Goal: Task Accomplishment & Management: Manage account settings

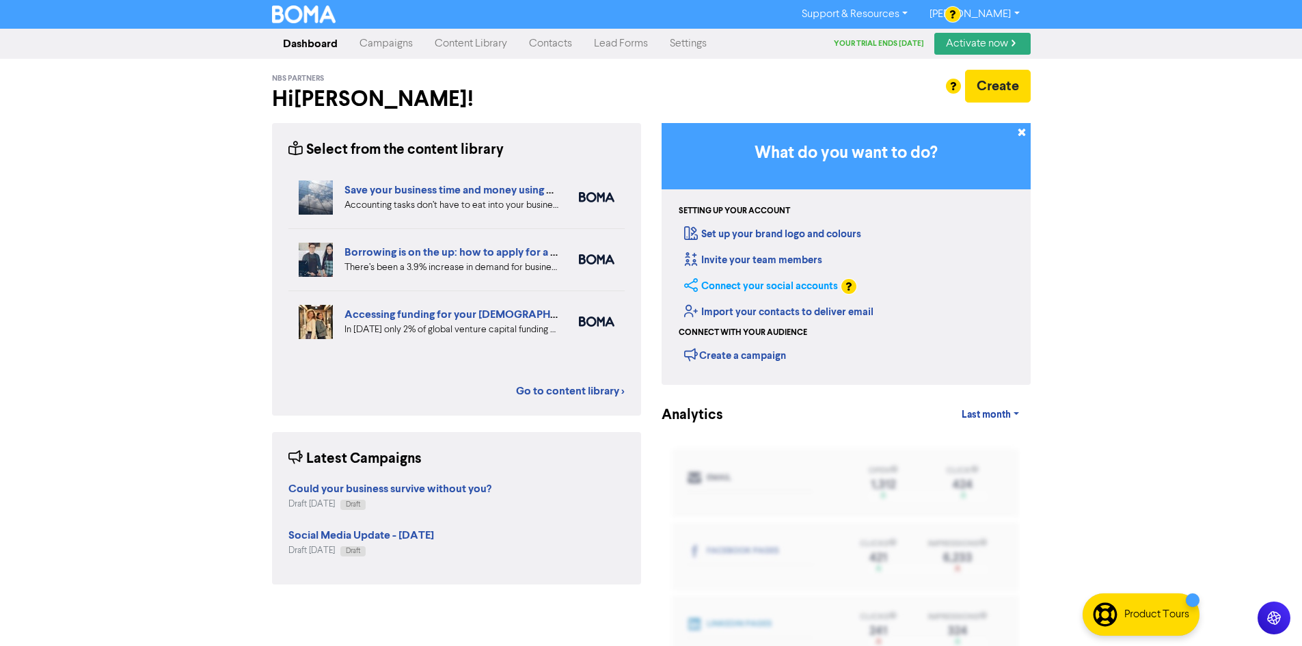
click at [790, 282] on link "Connect your social accounts" at bounding box center [761, 286] width 154 height 13
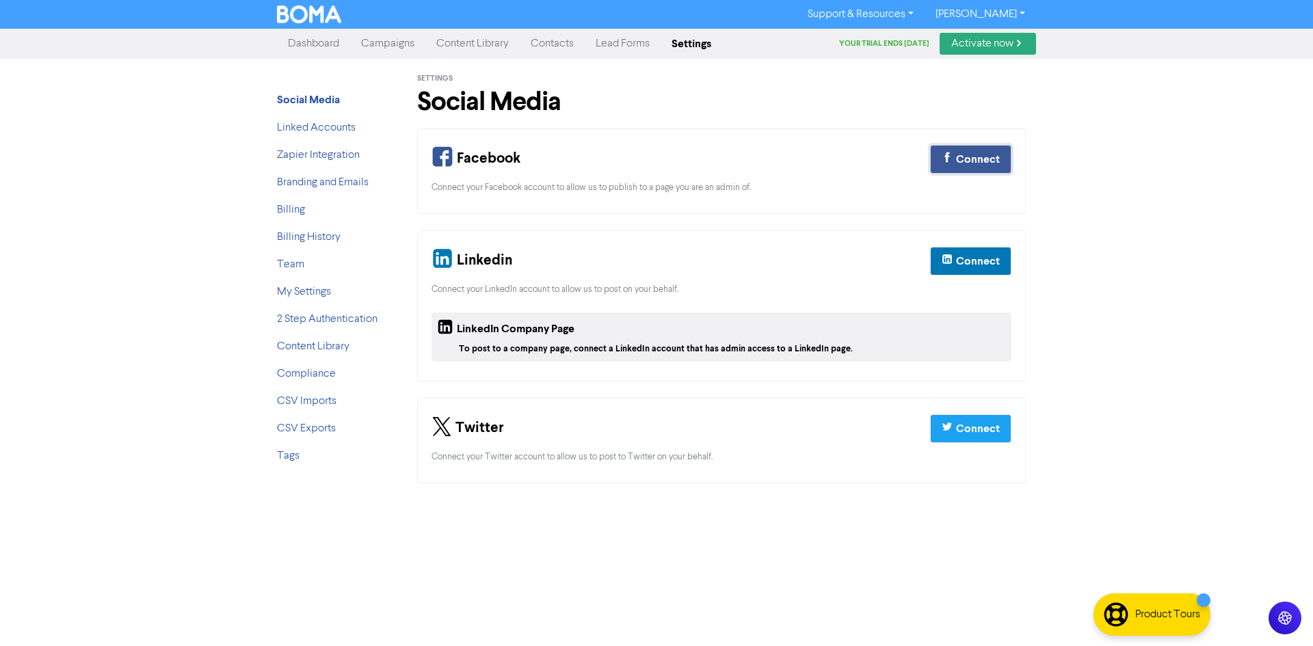
click at [971, 154] on div "Connect" at bounding box center [978, 159] width 44 height 16
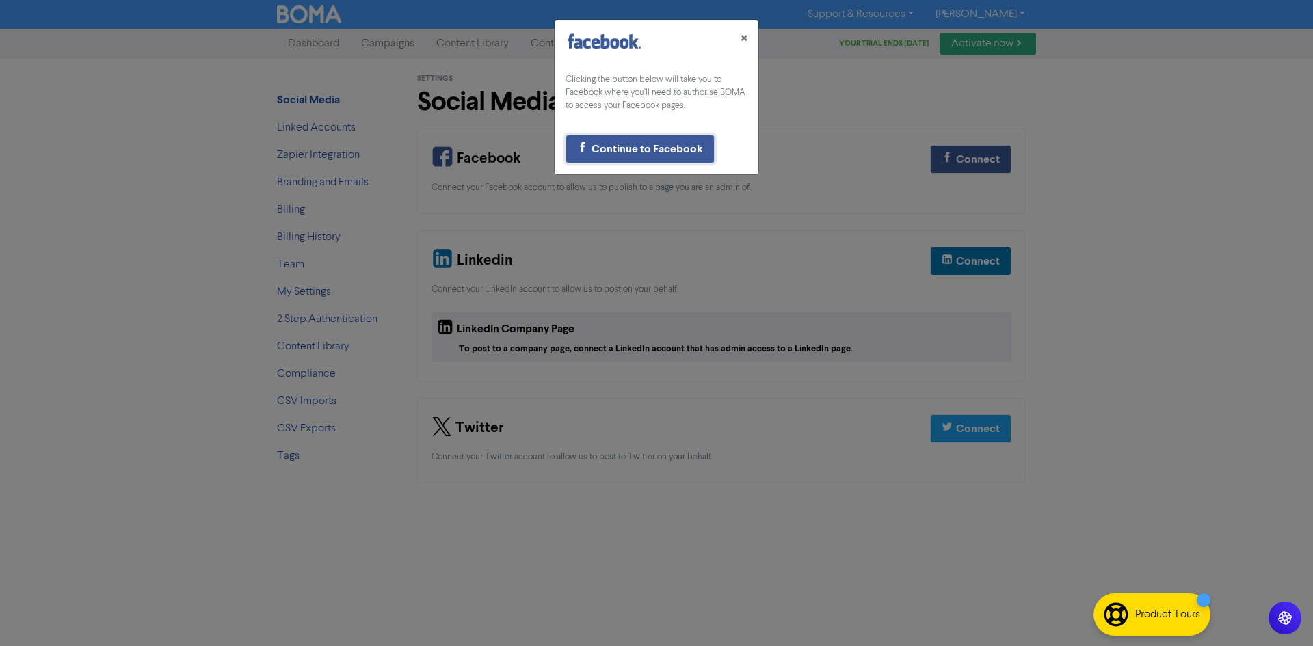
click at [643, 151] on div "Continue to Facebook" at bounding box center [646, 149] width 111 height 16
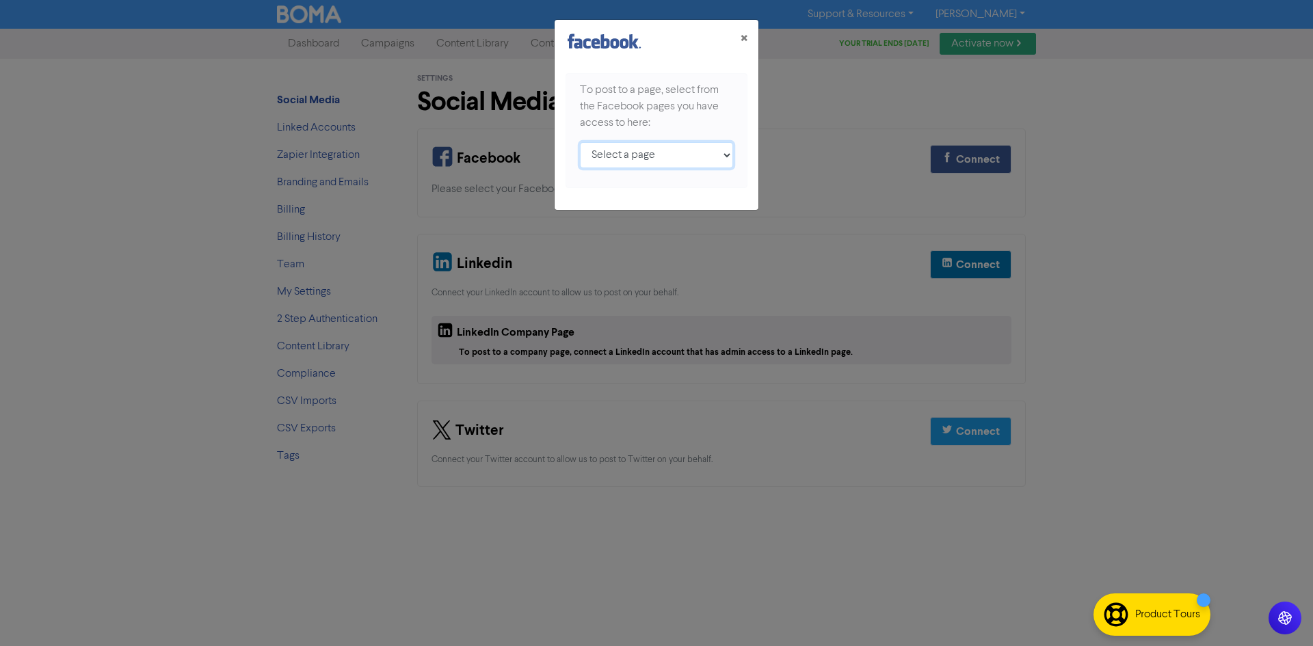
click at [704, 155] on select "Select a page NBS Partners ;" at bounding box center [656, 155] width 153 height 26
select select "109987667568537"
click at [580, 142] on select "Select a page NBS Partners ;" at bounding box center [656, 155] width 153 height 26
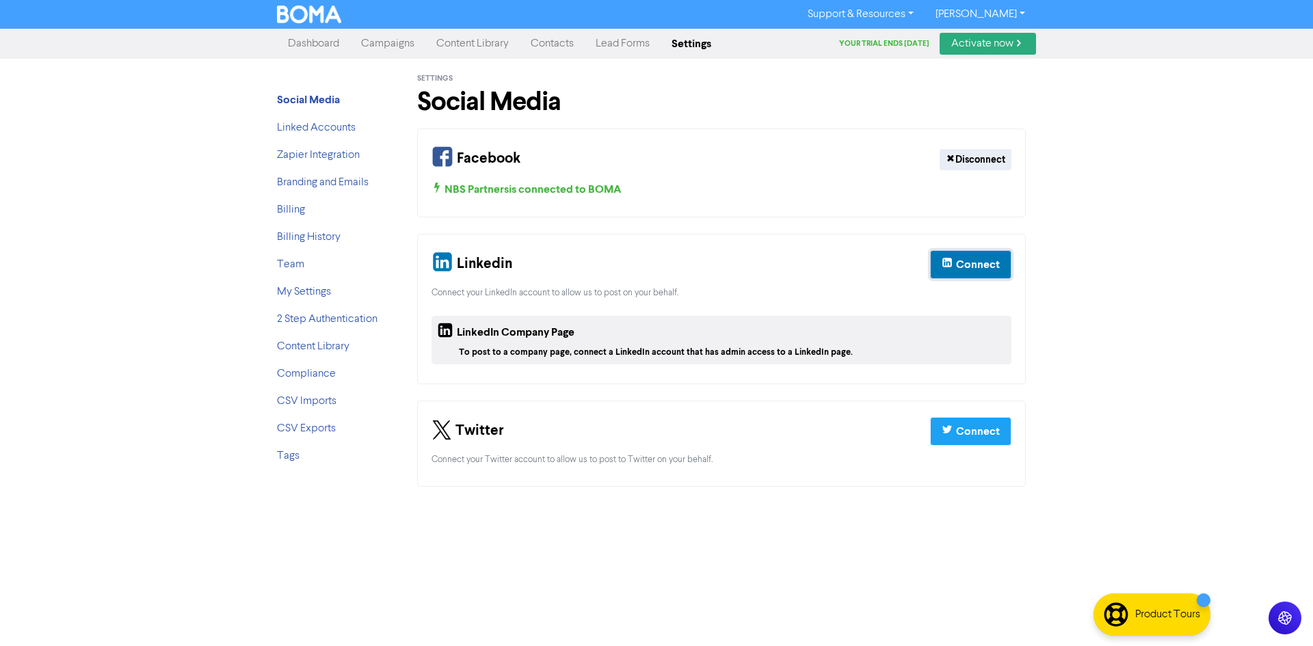
click at [975, 269] on div "Connect" at bounding box center [978, 264] width 44 height 16
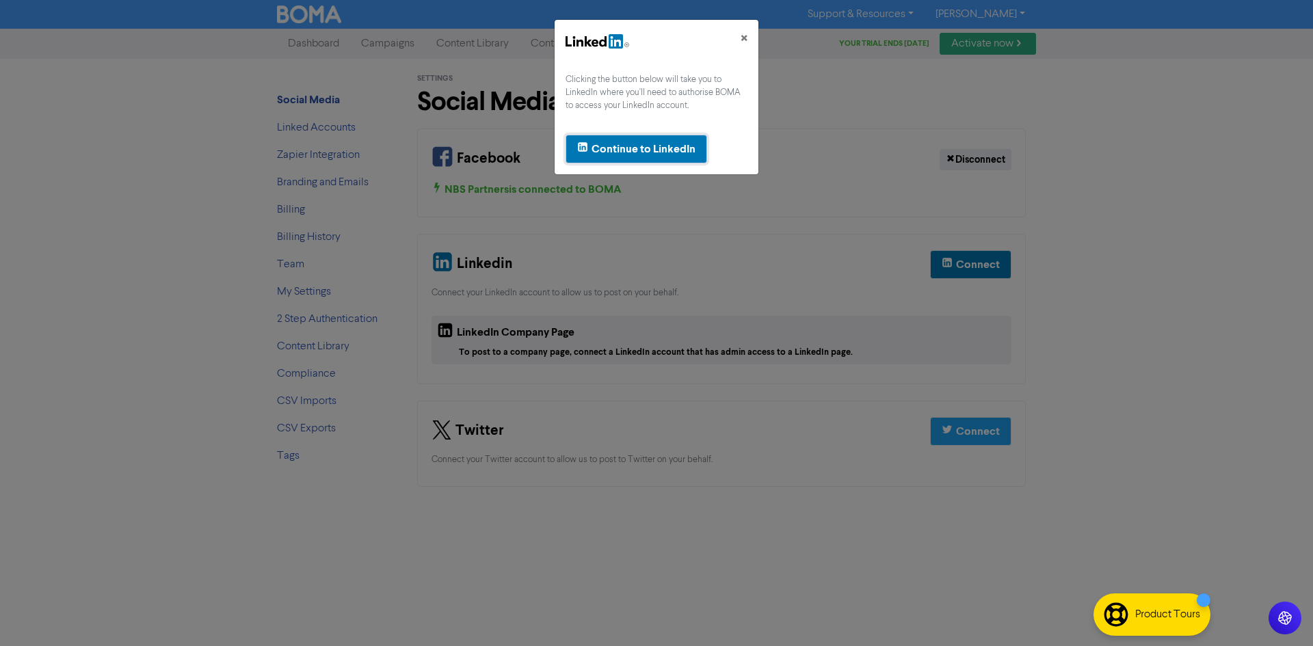
click at [652, 152] on div "Continue to LinkedIn" at bounding box center [643, 149] width 104 height 16
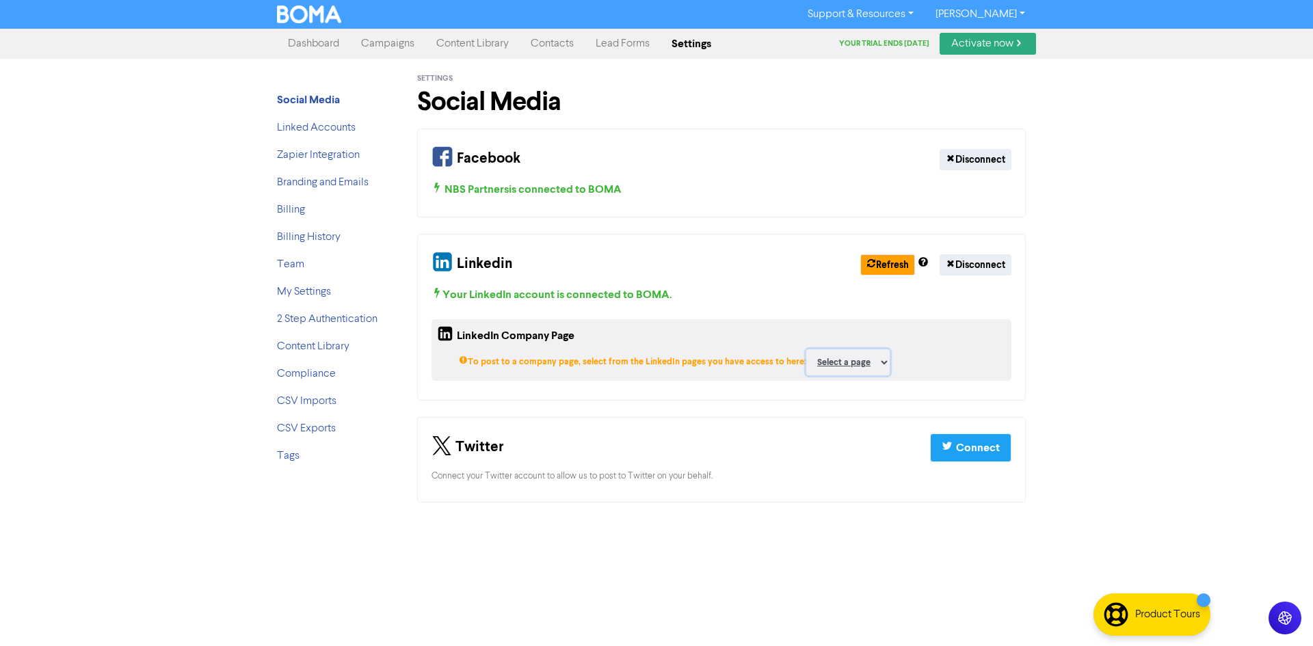
click at [861, 358] on select "Select a page NBS Partners ;" at bounding box center [847, 362] width 83 height 26
select select "37507473"
click at [806, 349] on select "Select a page NBS Partners ;" at bounding box center [847, 362] width 83 height 26
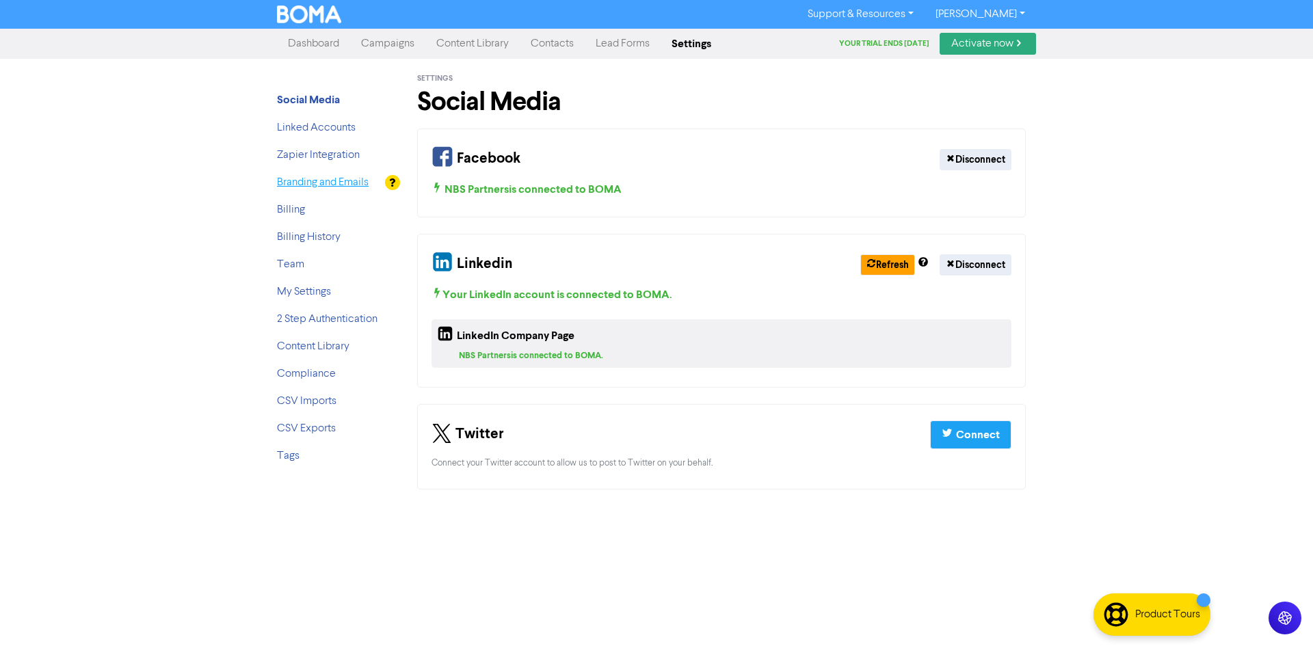
click at [343, 180] on link "Branding and Emails" at bounding box center [323, 182] width 92 height 11
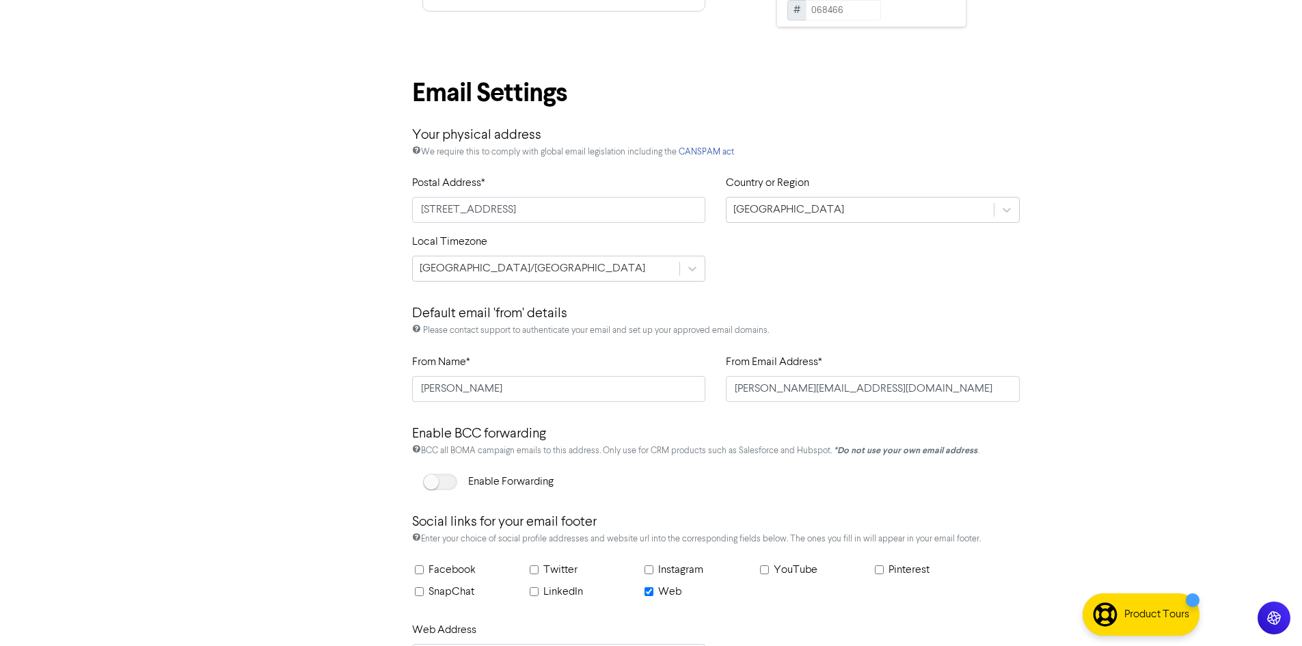
scroll to position [598, 0]
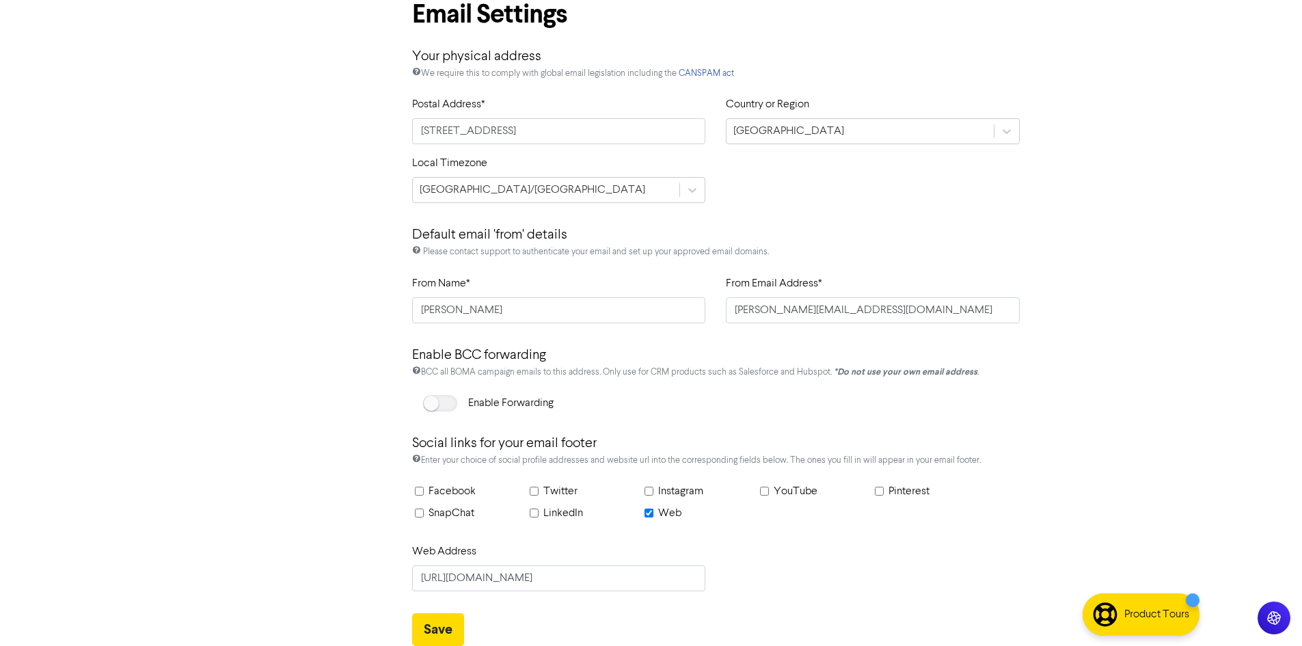
click at [423, 492] on input "Facebook" at bounding box center [419, 491] width 9 height 9
checkbox input "true"
click at [652, 494] on input "Instagram" at bounding box center [649, 491] width 9 height 9
checkbox input "true"
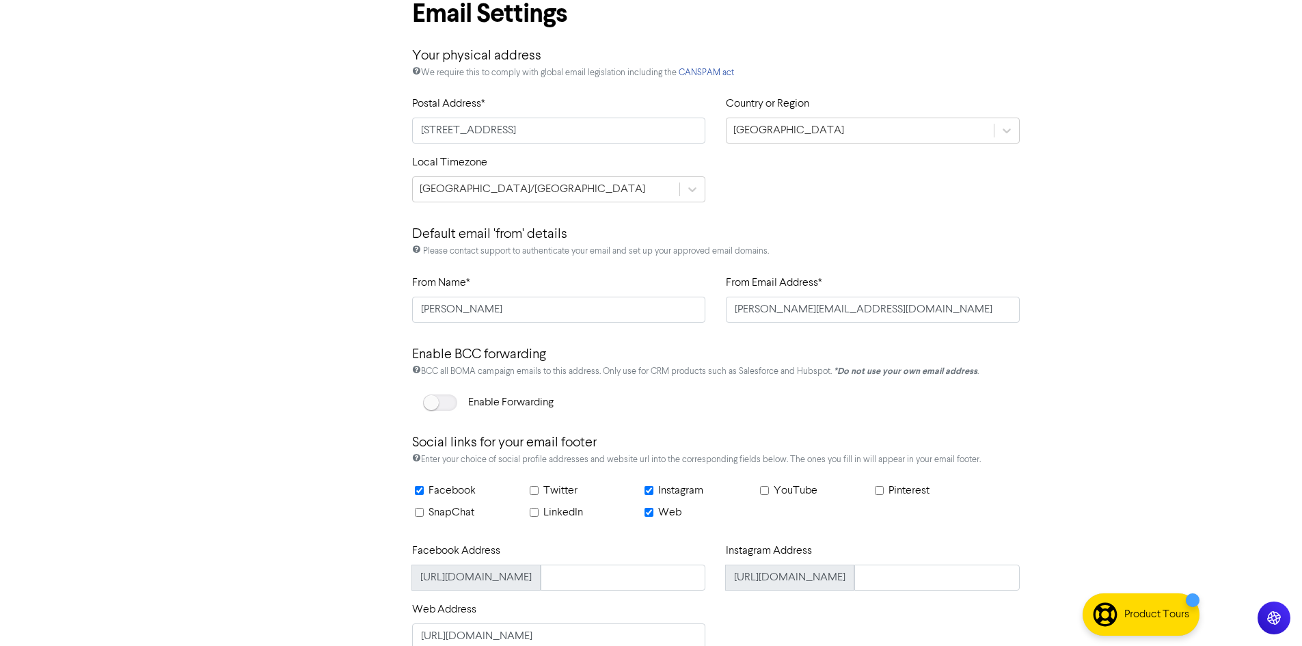
scroll to position [657, 0]
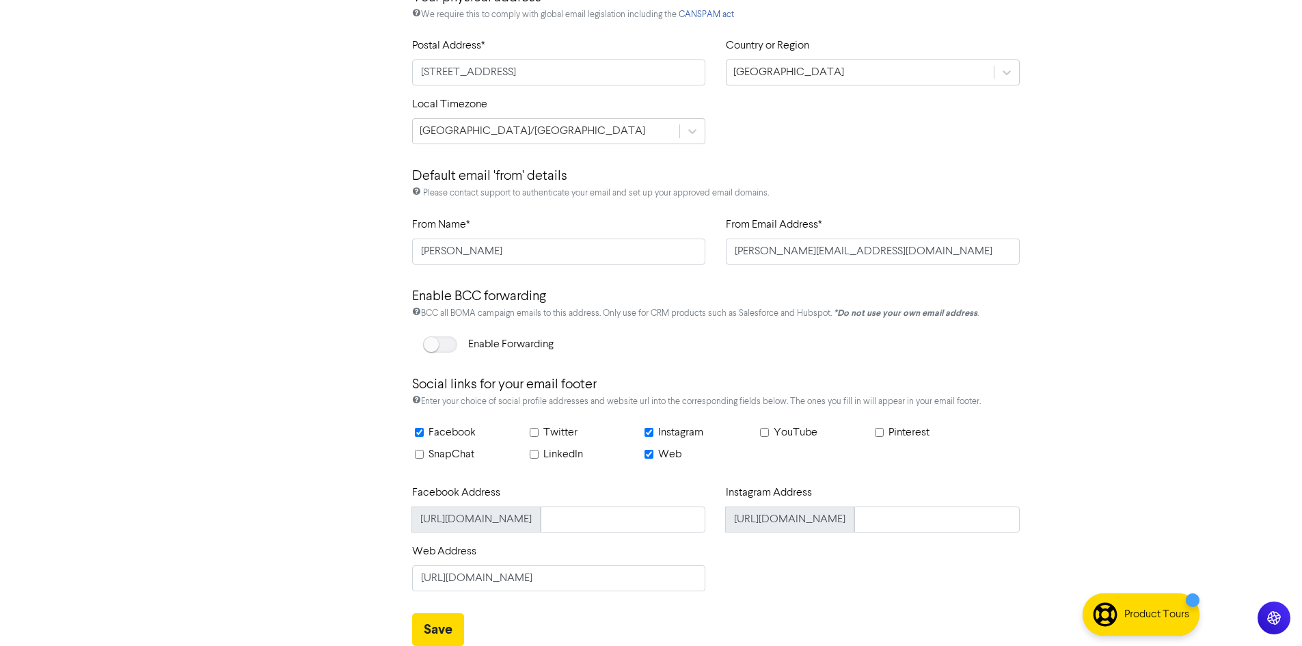
click at [535, 455] on input "LinkedIn" at bounding box center [534, 454] width 9 height 9
checkbox input "true"
click at [636, 580] on input "text" at bounding box center [623, 578] width 165 height 26
click at [455, 634] on button "Save" at bounding box center [438, 629] width 52 height 33
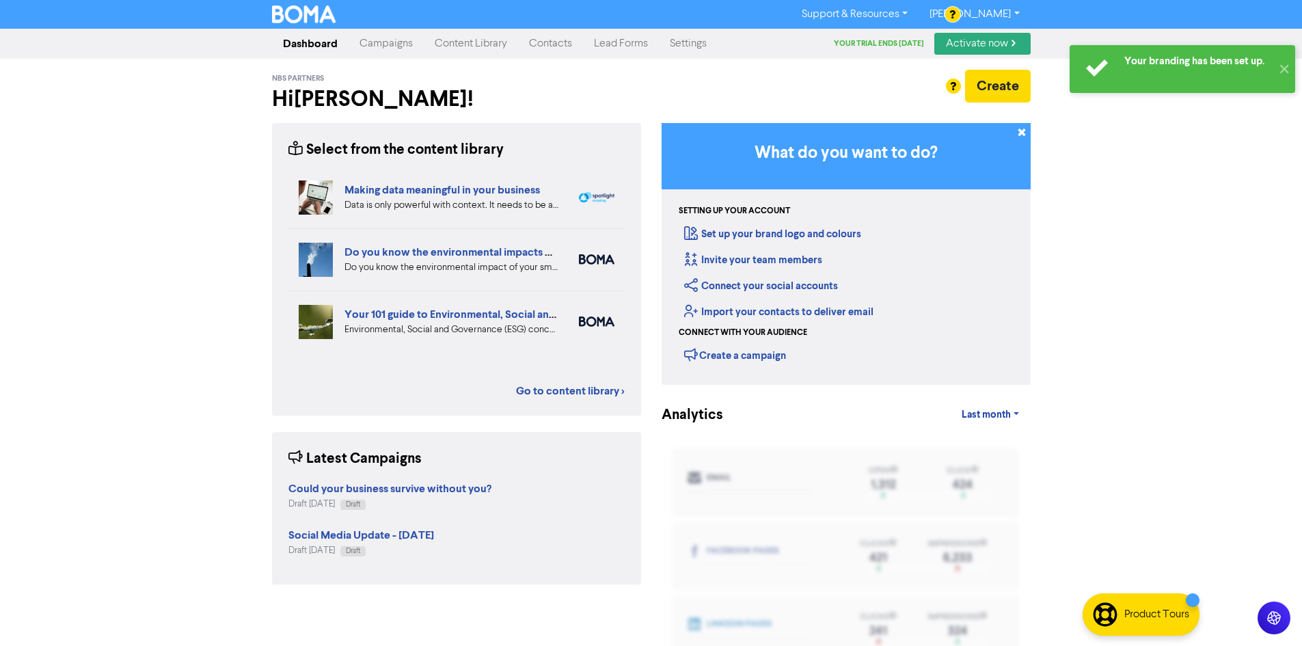
scroll to position [51, 0]
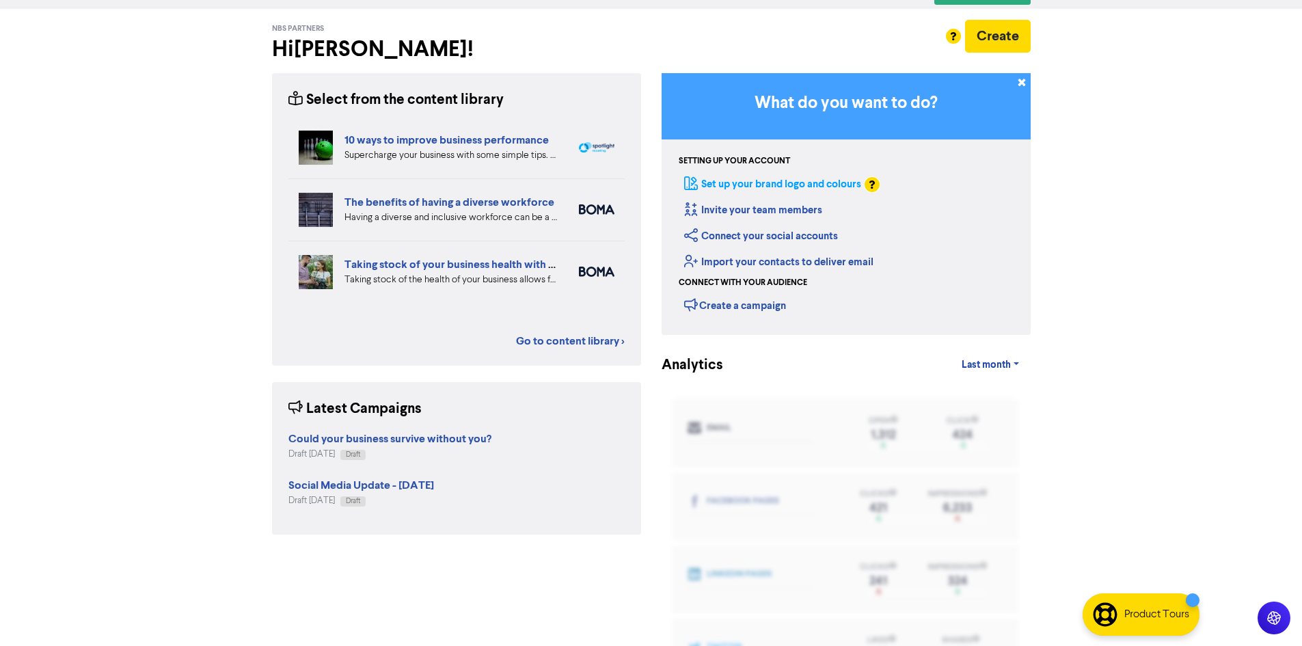
click at [768, 178] on link "Set up your brand logo and colours" at bounding box center [772, 184] width 177 height 13
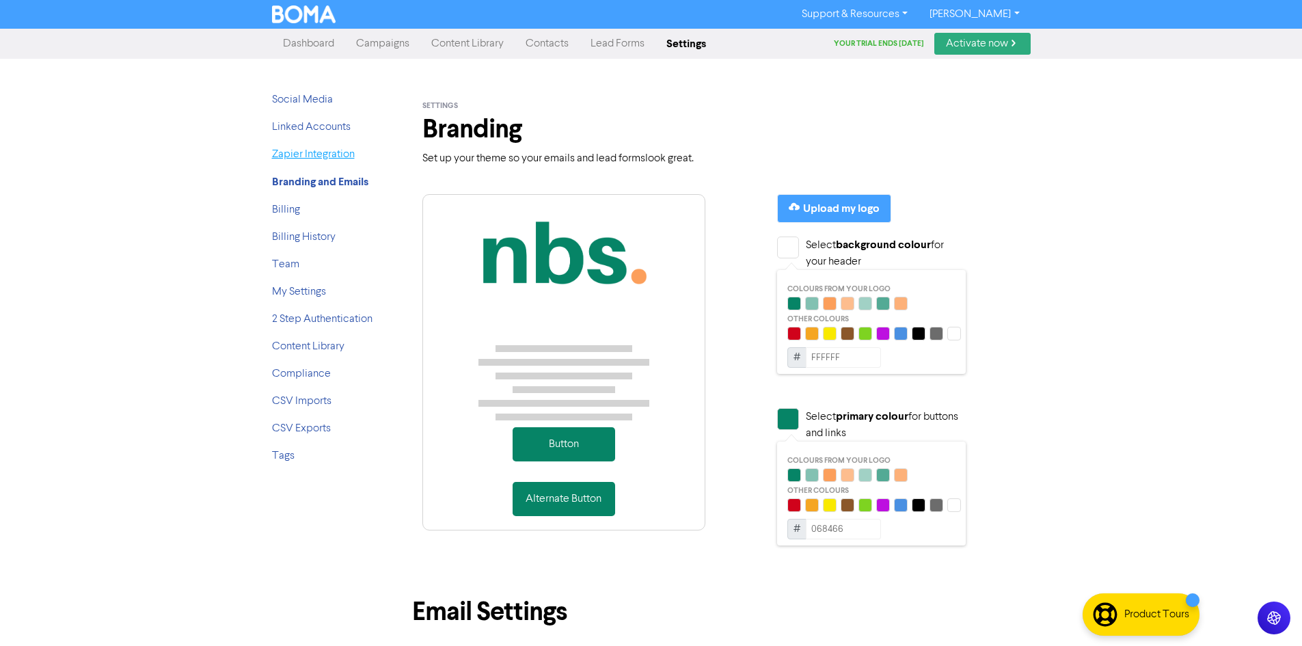
click at [328, 155] on link "Zapier Integration" at bounding box center [313, 154] width 83 height 11
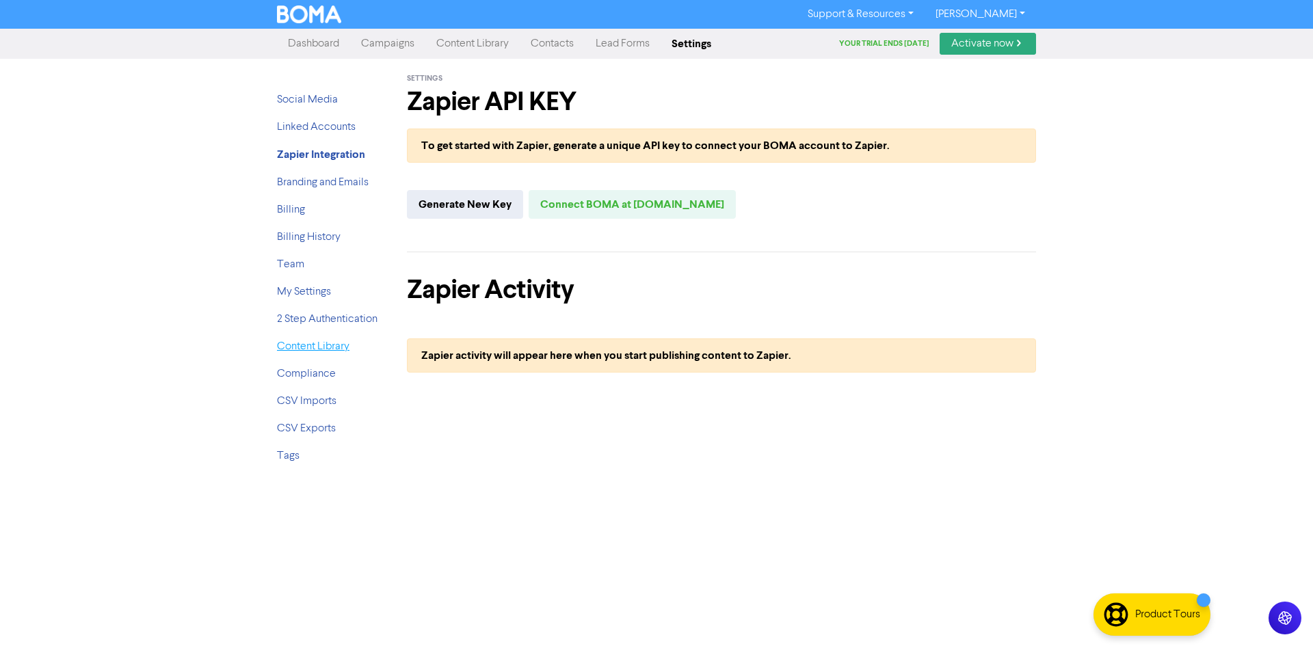
click at [329, 351] on link "Content Library" at bounding box center [313, 346] width 72 height 11
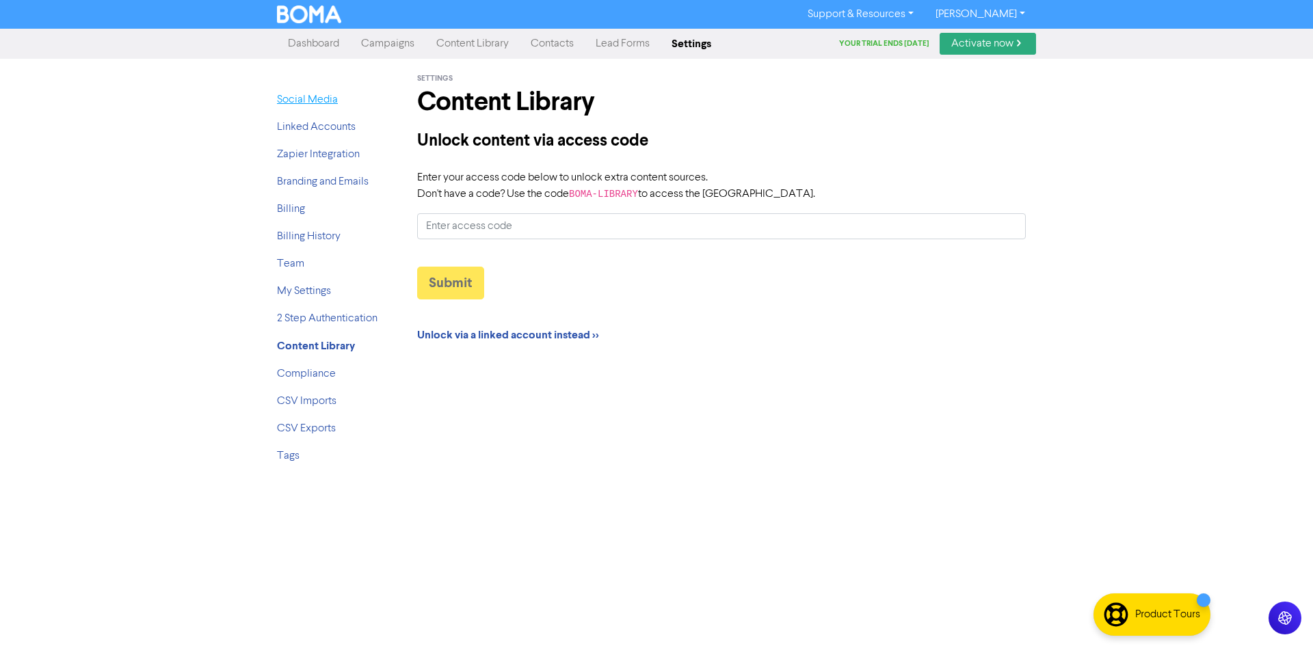
click at [306, 101] on link "Social Media" at bounding box center [307, 99] width 61 height 11
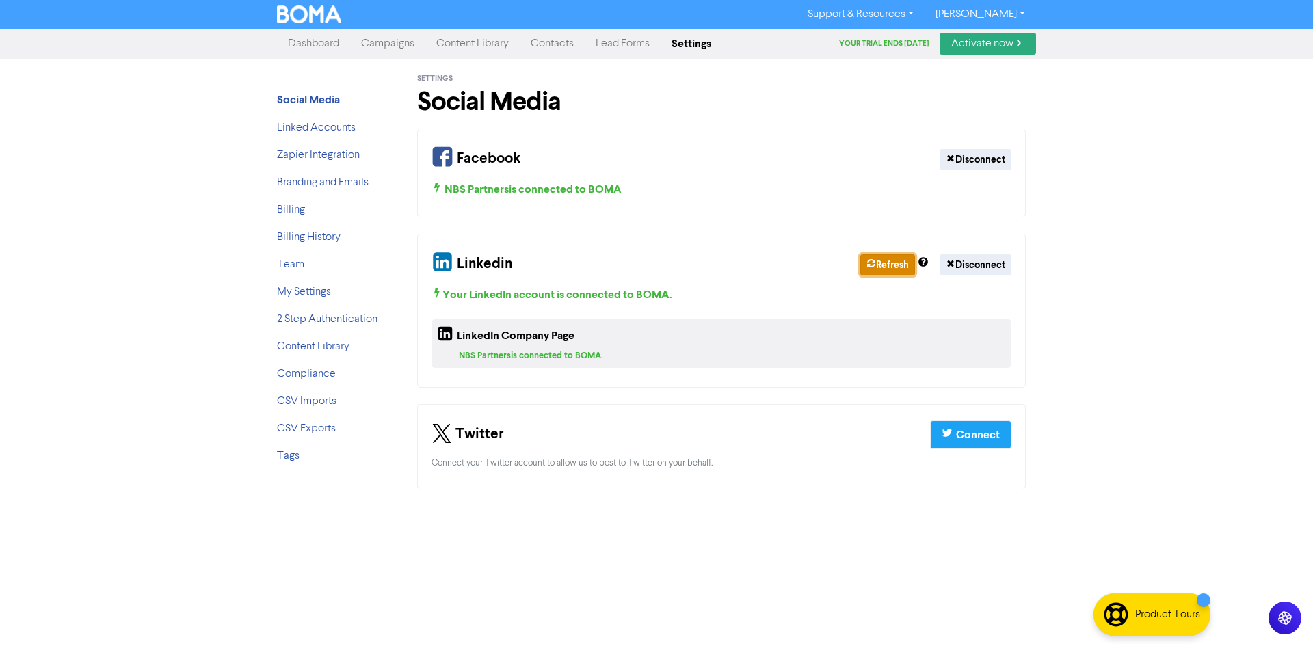
click at [891, 265] on button "Refresh" at bounding box center [887, 264] width 55 height 21
click at [892, 75] on div "Settings Social Media" at bounding box center [721, 94] width 608 height 70
click at [300, 46] on link "Dashboard" at bounding box center [313, 43] width 73 height 27
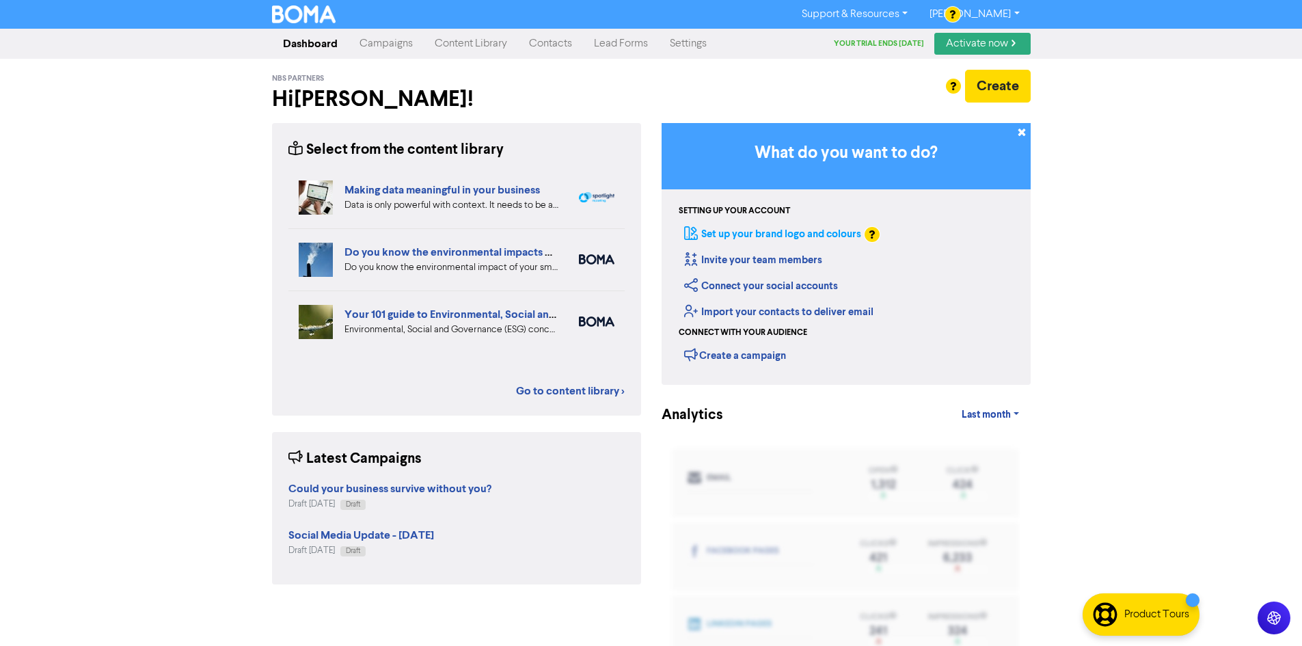
click at [753, 234] on link "Set up your brand logo and colours" at bounding box center [772, 234] width 177 height 13
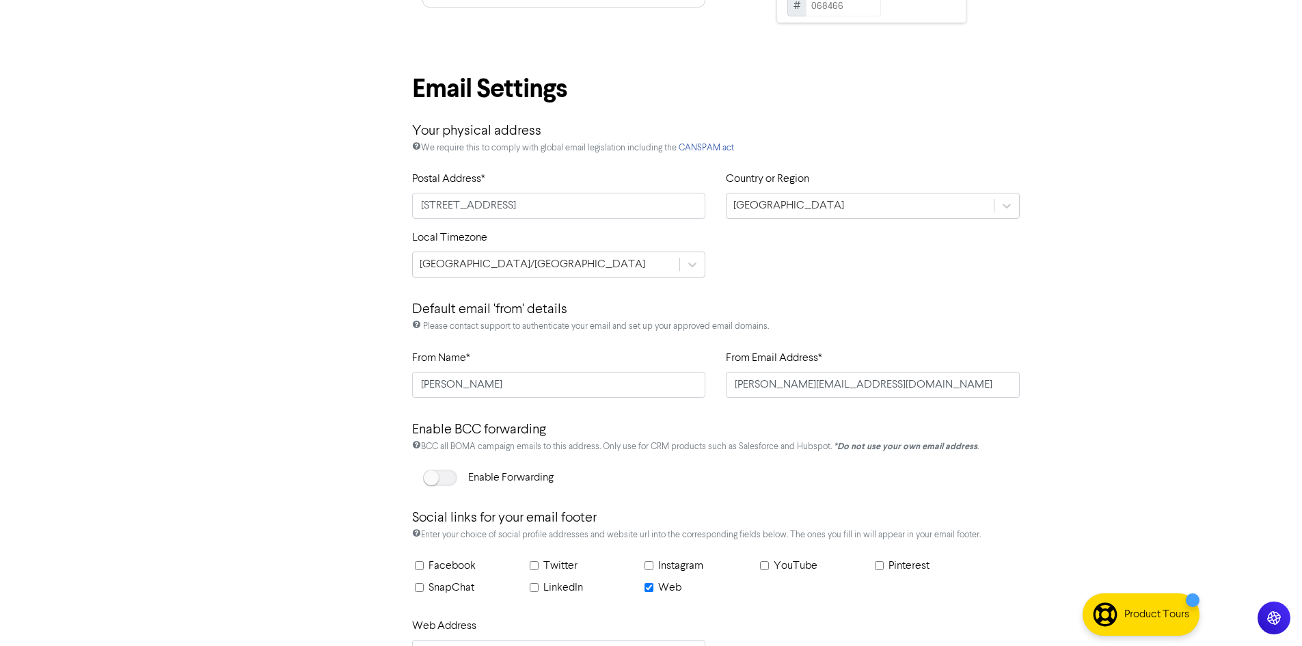
scroll to position [598, 0]
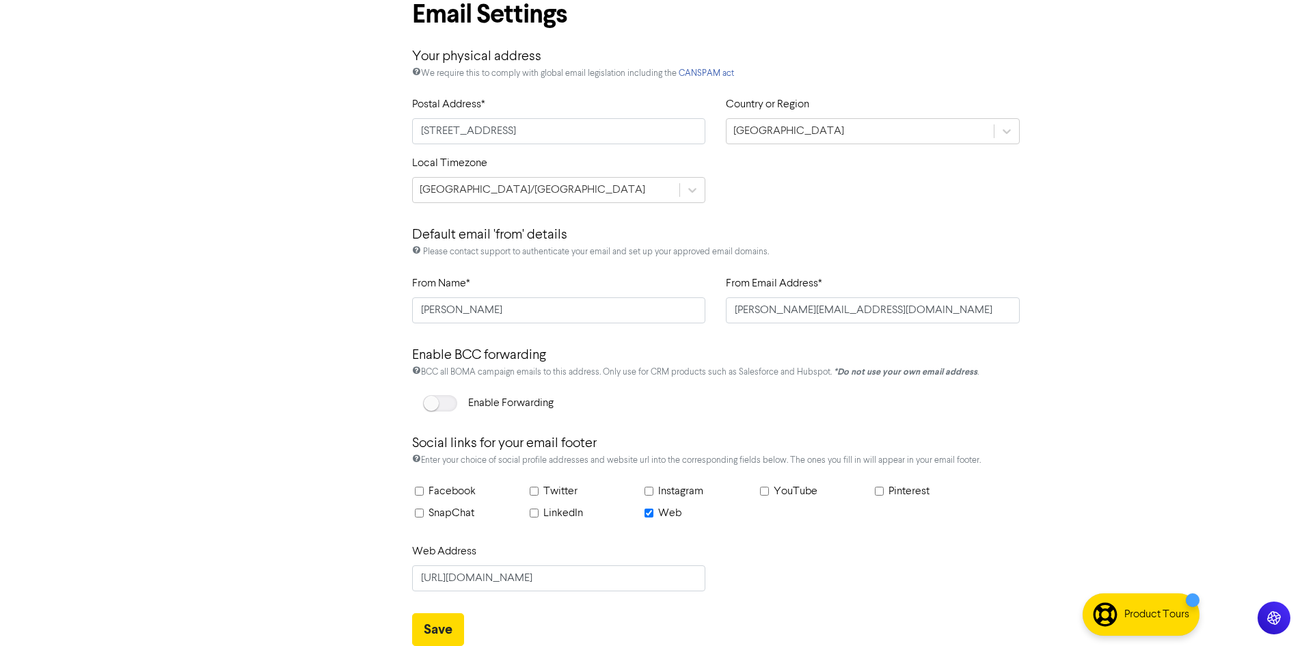
click at [458, 496] on label "Facebook" at bounding box center [452, 491] width 47 height 16
click at [424, 496] on input "Facebook" at bounding box center [419, 491] width 9 height 9
checkbox input "true"
click at [578, 581] on input "text" at bounding box center [623, 578] width 165 height 26
paste input "https://www.facebook.com/nbspartnerswollongong"
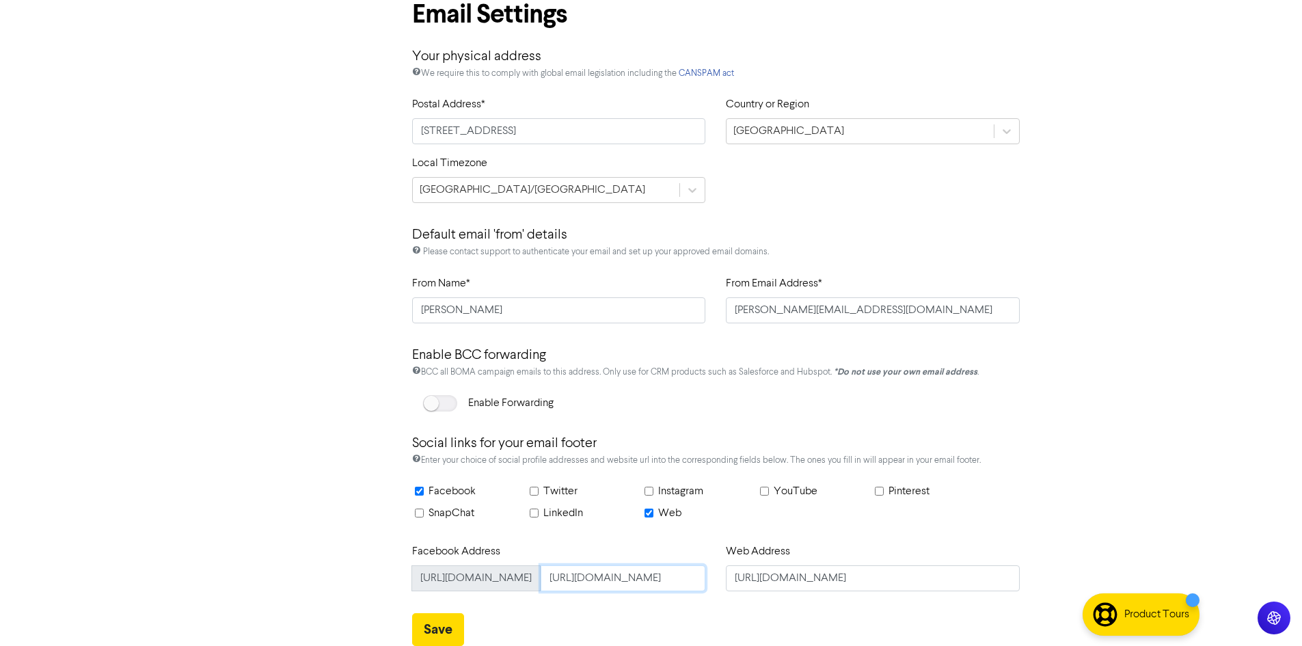
scroll to position [0, 0]
drag, startPoint x: 585, startPoint y: 577, endPoint x: 491, endPoint y: 578, distance: 93.7
click at [491, 578] on div "https://www.facebook.com/ https://www.facebook.com/nbspartnerswollongong" at bounding box center [559, 578] width 294 height 26
type input "nbspartnerswollongong"
click at [527, 613] on div "Save" at bounding box center [716, 629] width 629 height 33
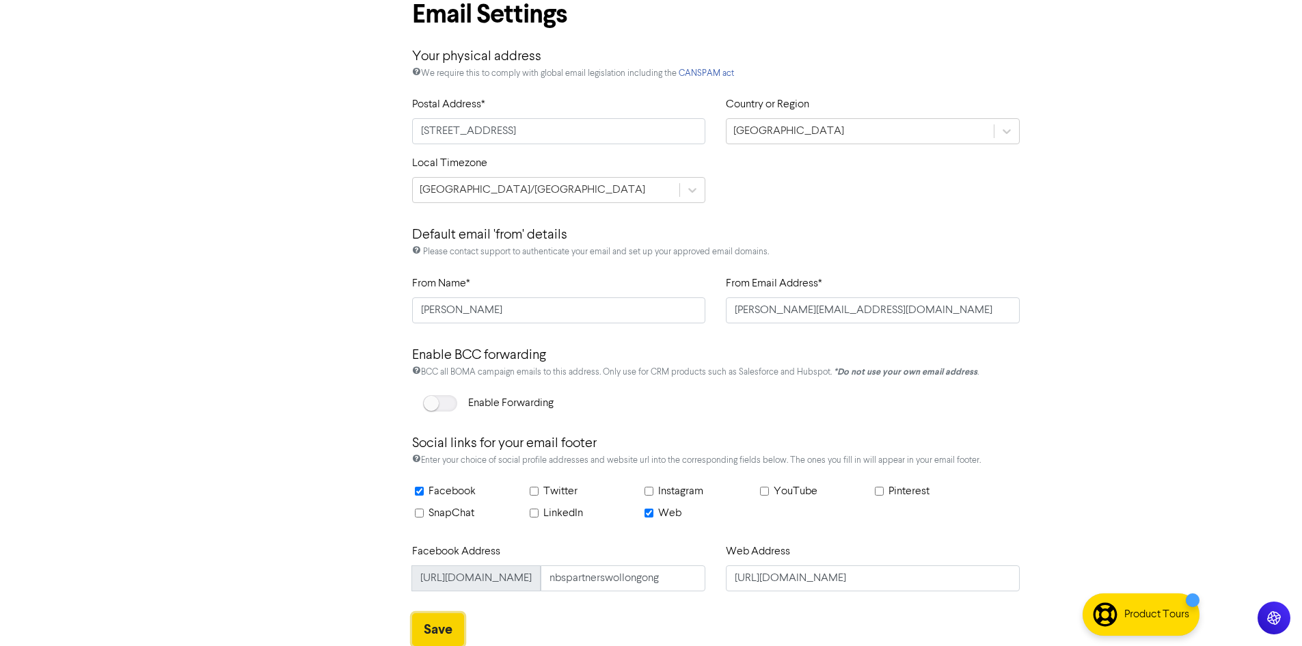
click at [449, 622] on button "Save" at bounding box center [438, 629] width 52 height 33
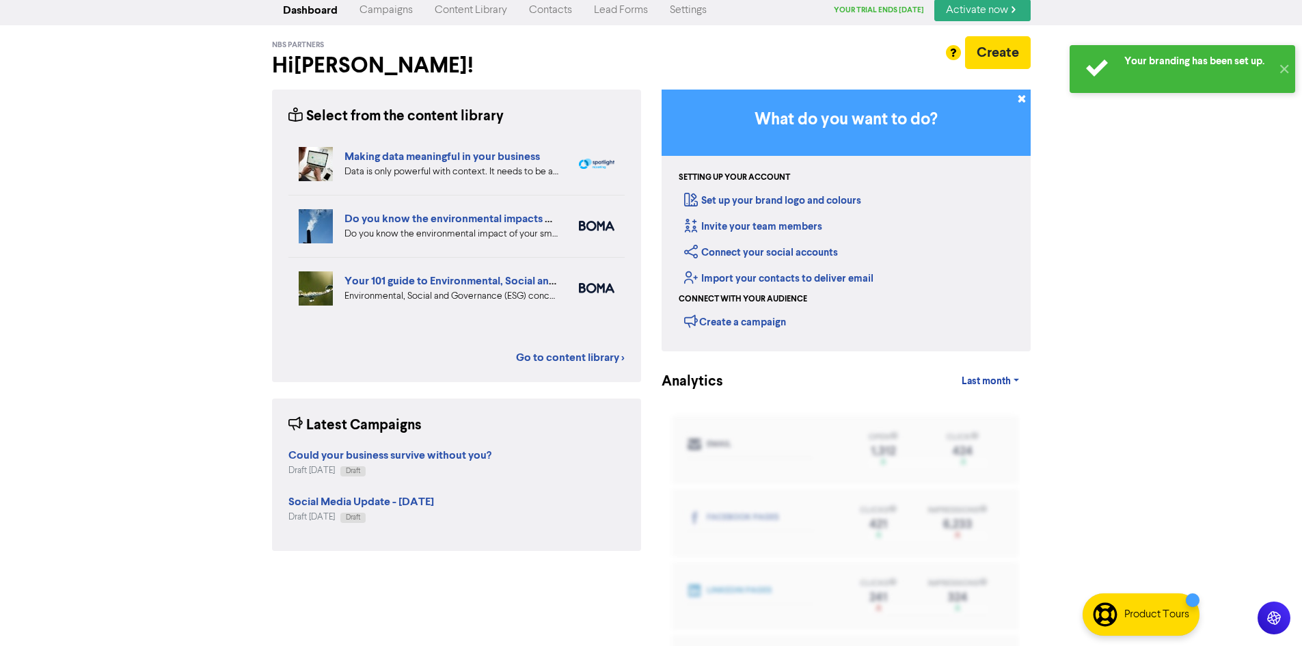
scroll to position [51, 0]
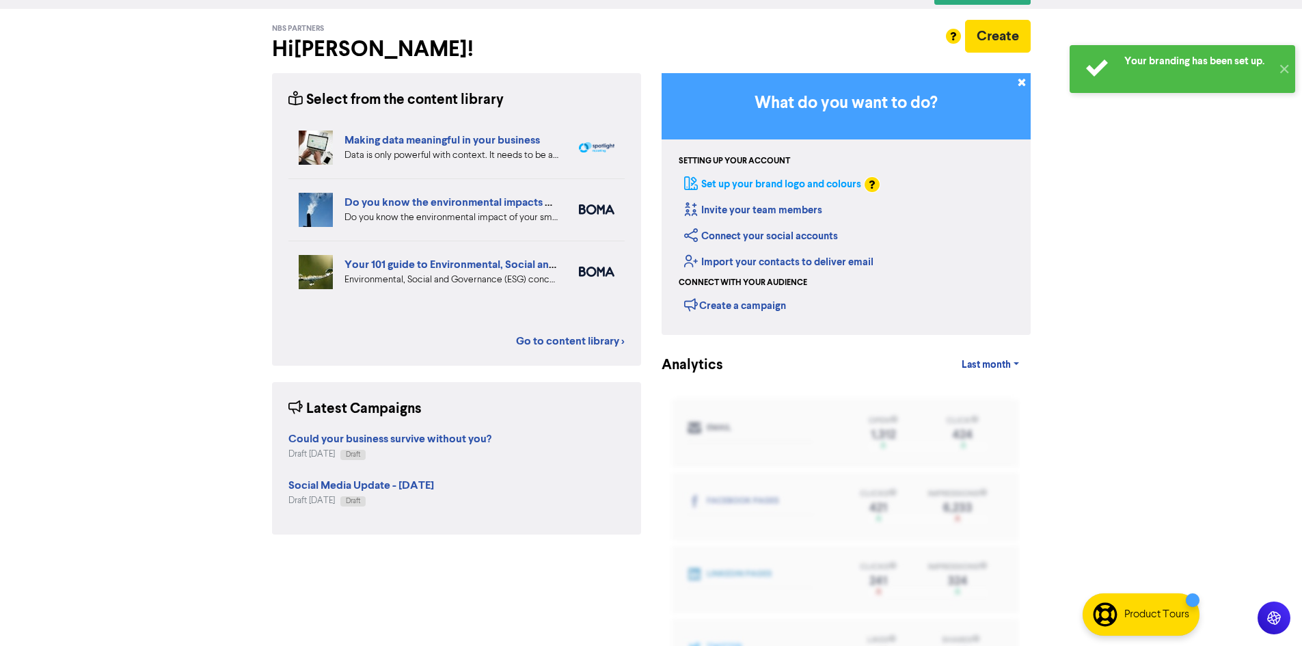
click at [781, 179] on link "Set up your brand logo and colours" at bounding box center [772, 184] width 177 height 13
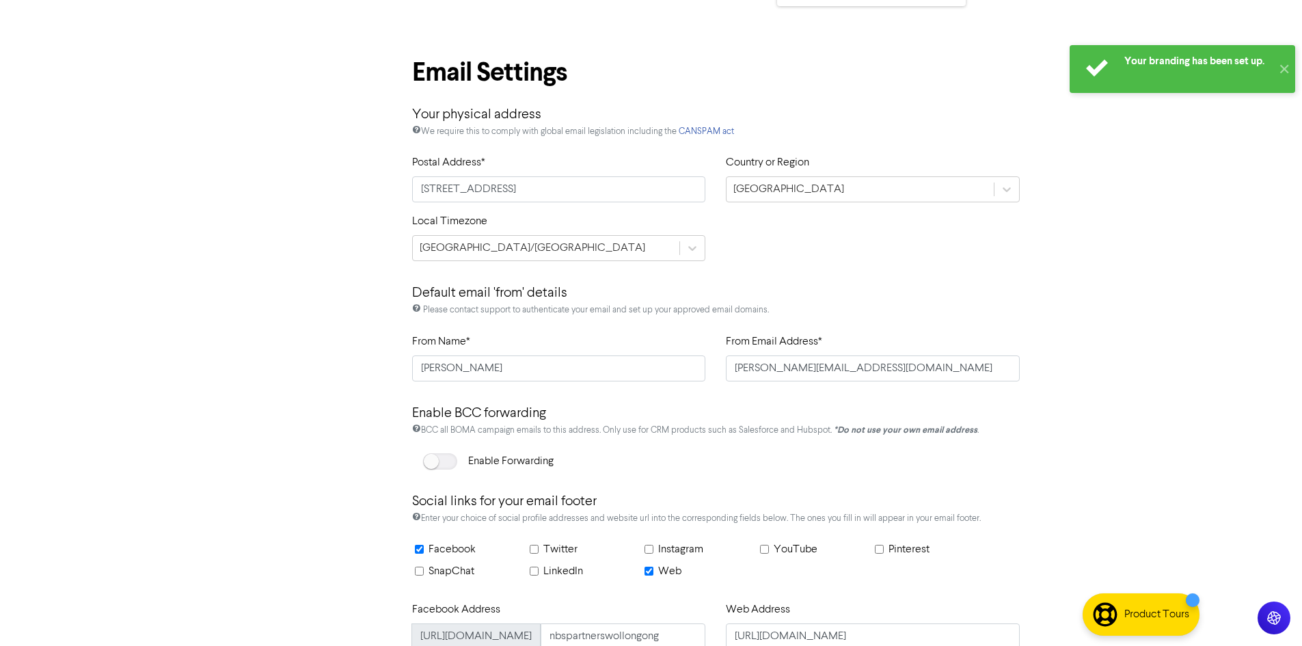
scroll to position [598, 0]
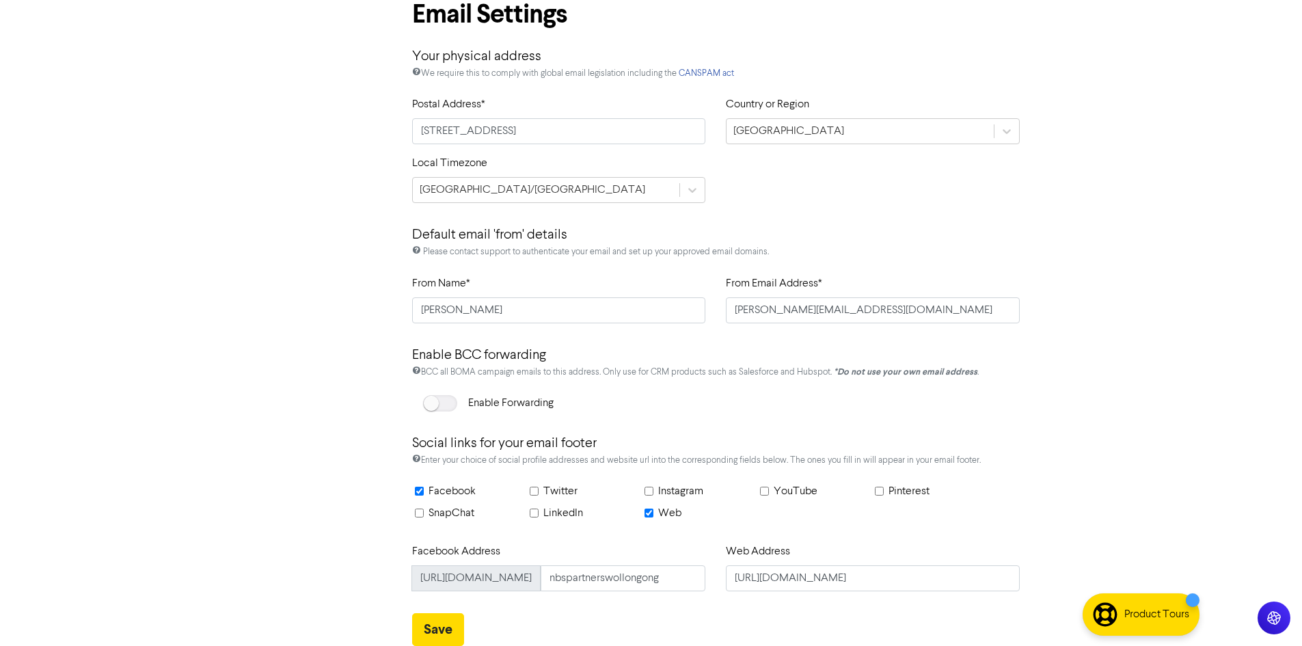
click at [553, 516] on label "LinkedIn" at bounding box center [563, 513] width 40 height 16
click at [539, 516] on input "LinkedIn" at bounding box center [534, 513] width 9 height 9
checkbox input "true"
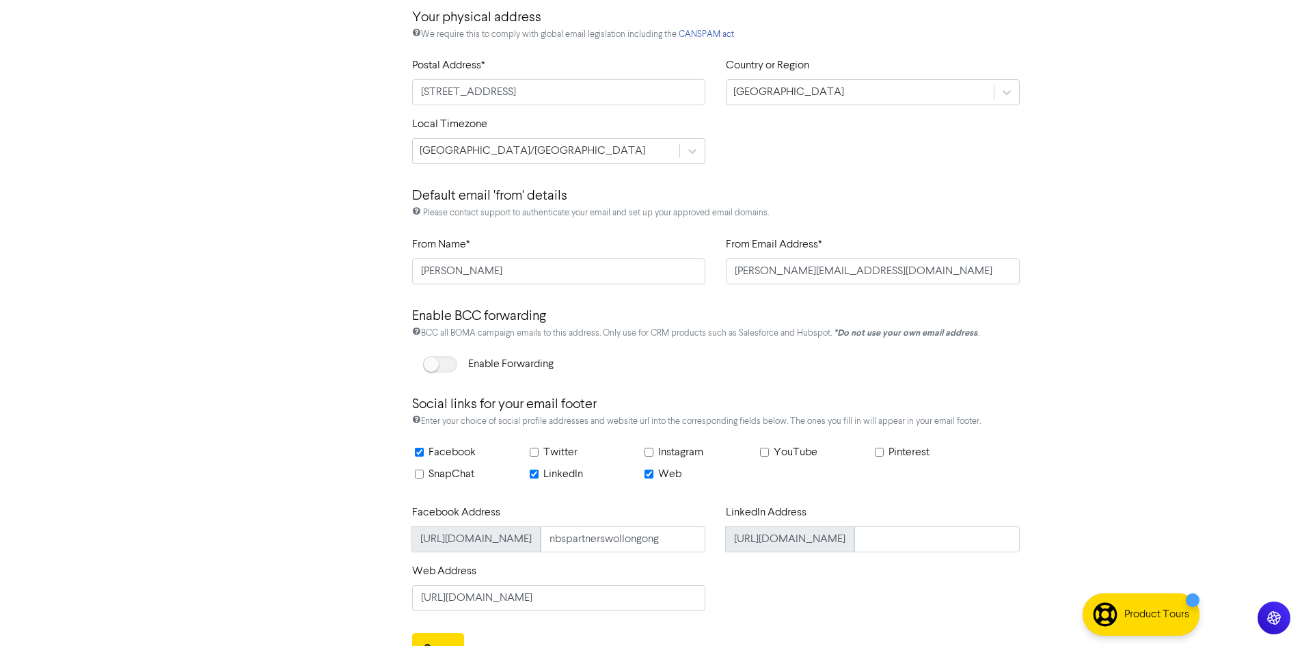
scroll to position [657, 0]
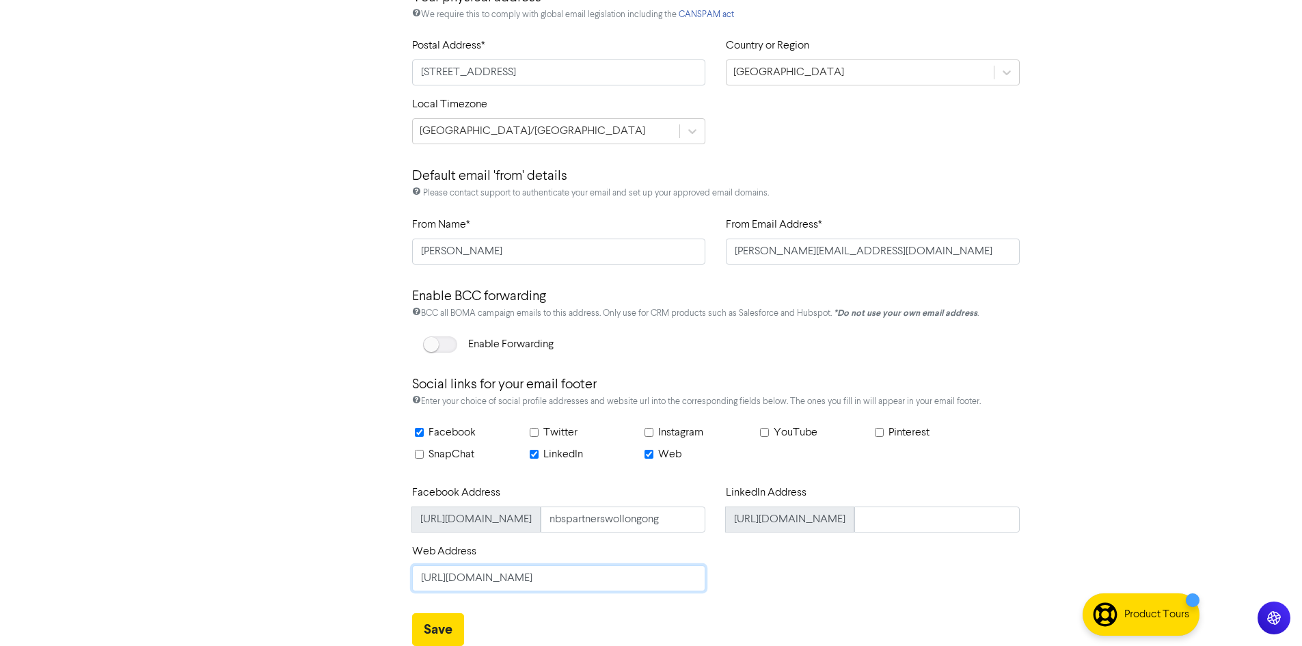
click at [554, 570] on input "[URL][DOMAIN_NAME]" at bounding box center [559, 578] width 294 height 26
paste input "nbspartners"
click at [525, 580] on input "https://nbs.partners/nbspartners" at bounding box center [559, 578] width 294 height 26
type input "https://nbs.partners"
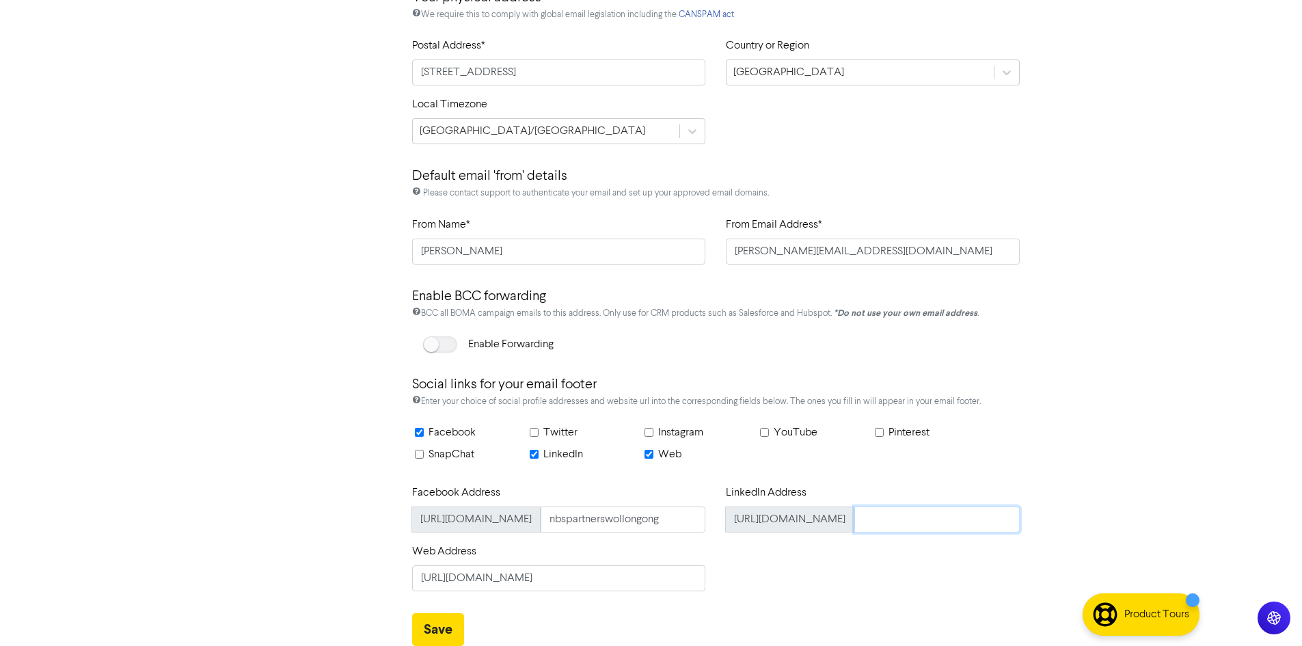
click at [917, 509] on input "text" at bounding box center [937, 520] width 165 height 26
paste input "nbspartners"
type input "nbspartners"
click at [435, 628] on button "Save" at bounding box center [438, 629] width 52 height 33
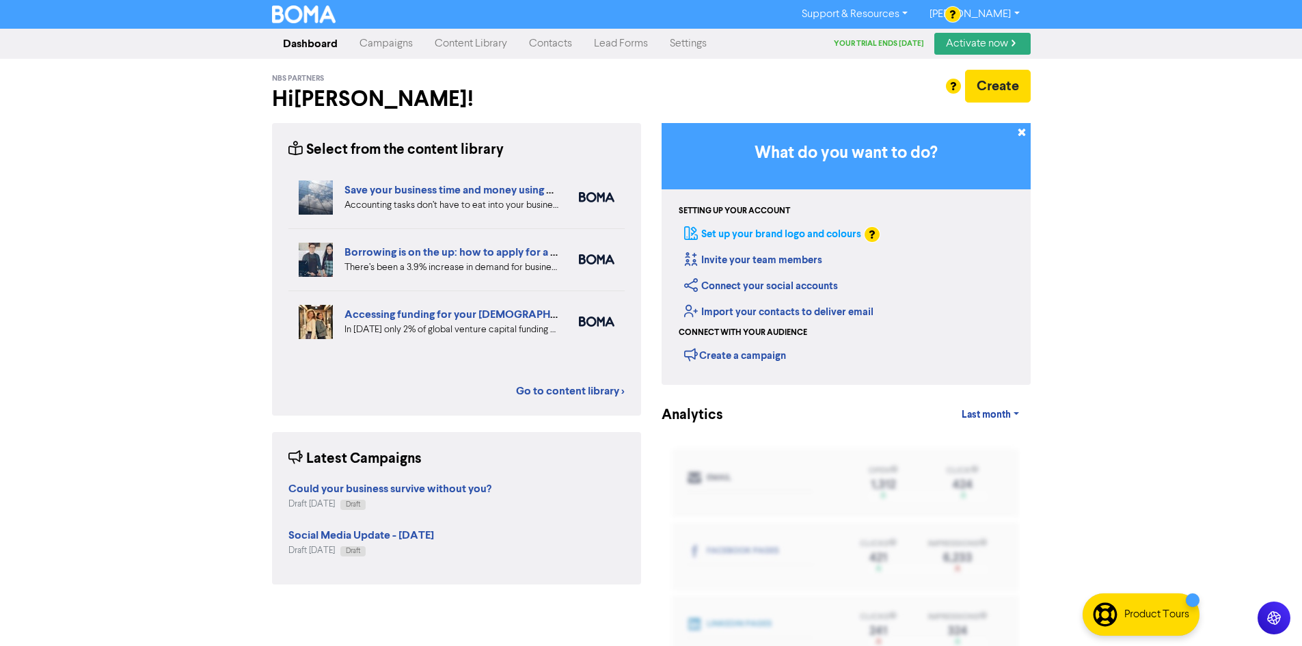
click at [757, 228] on link "Set up your brand logo and colours" at bounding box center [772, 234] width 177 height 13
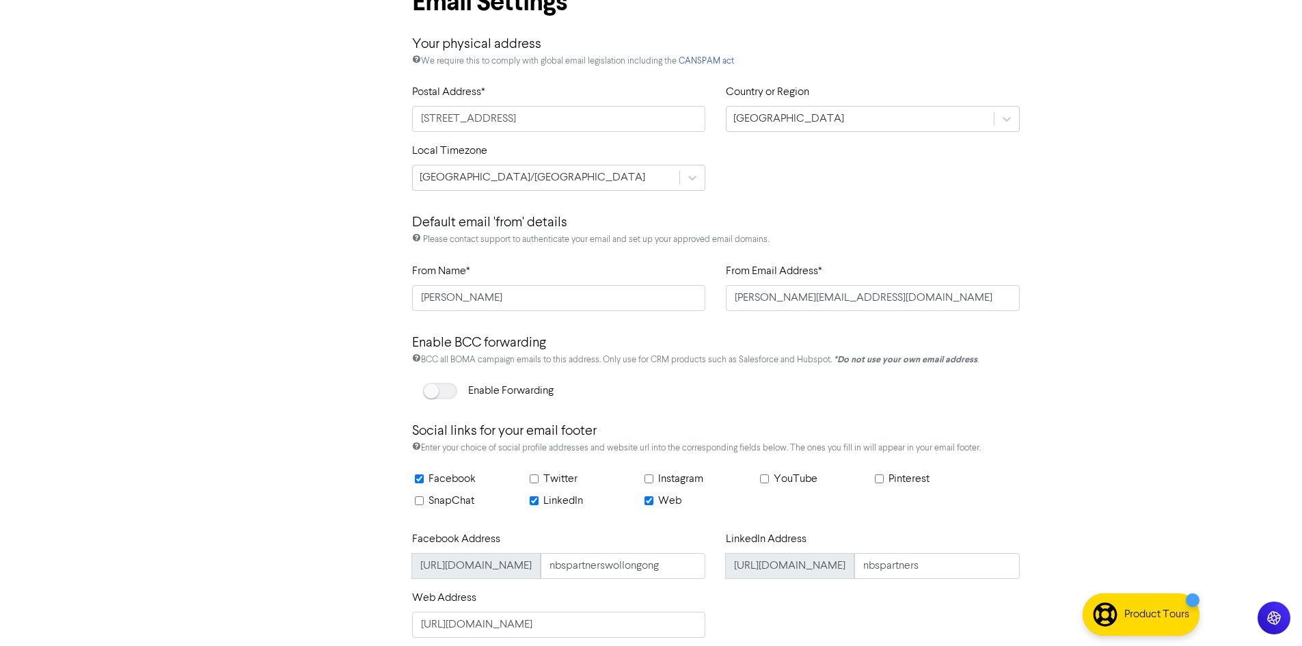
scroll to position [657, 0]
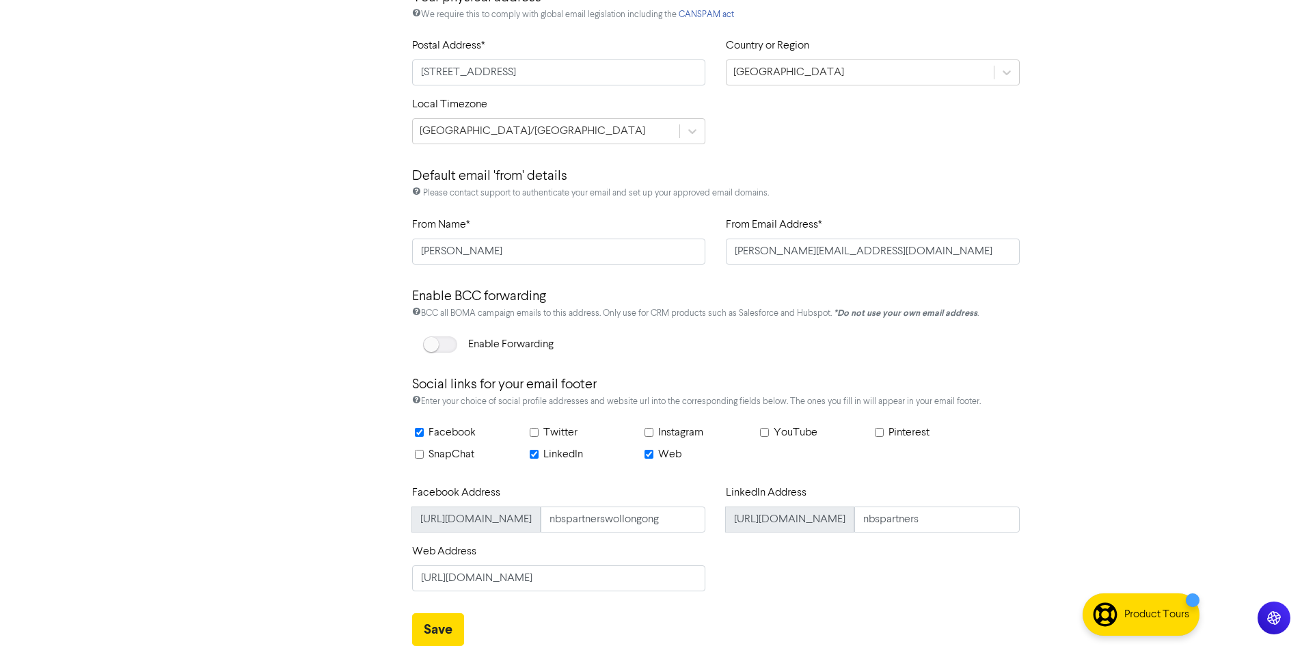
click at [651, 432] on input "Instagram" at bounding box center [649, 432] width 9 height 9
checkbox input "true"
click at [919, 520] on input "text" at bounding box center [937, 520] width 165 height 26
paste input "nbs.wollongong/"
type input "nbs.wollongong/"
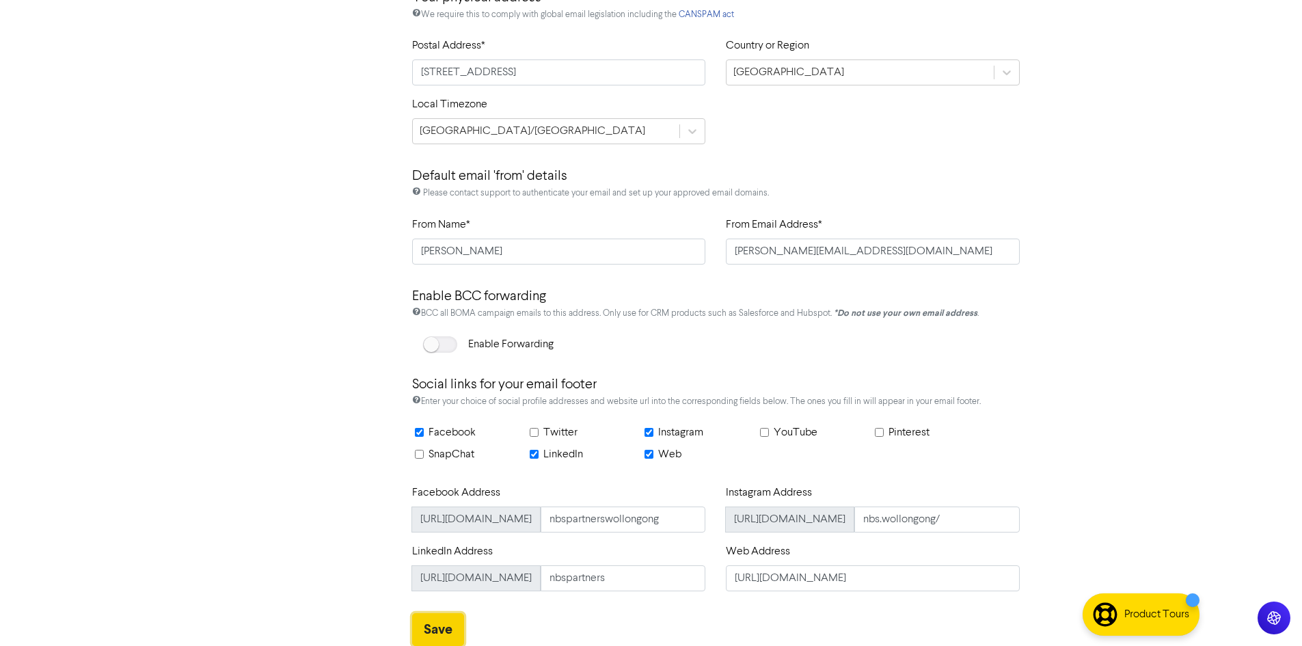
click at [451, 630] on button "Save" at bounding box center [438, 629] width 52 height 33
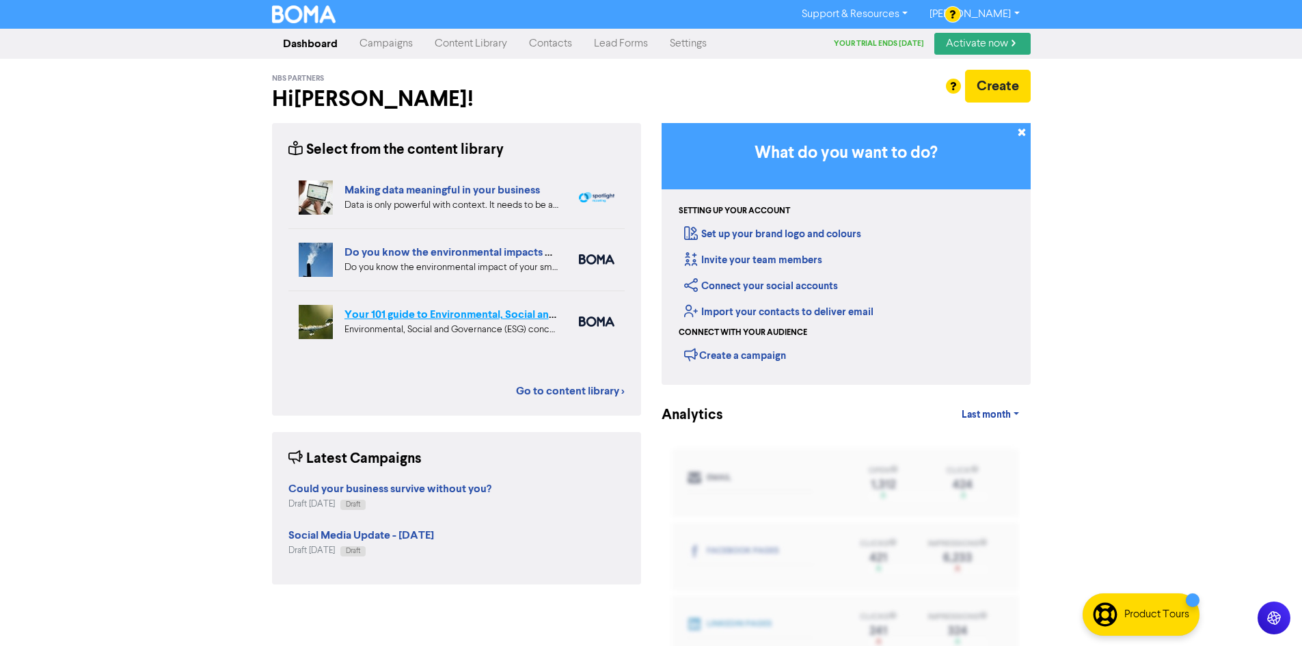
click at [524, 313] on link "Your 101 guide to Environmental, Social and Governance (ESG)" at bounding box center [496, 315] width 303 height 14
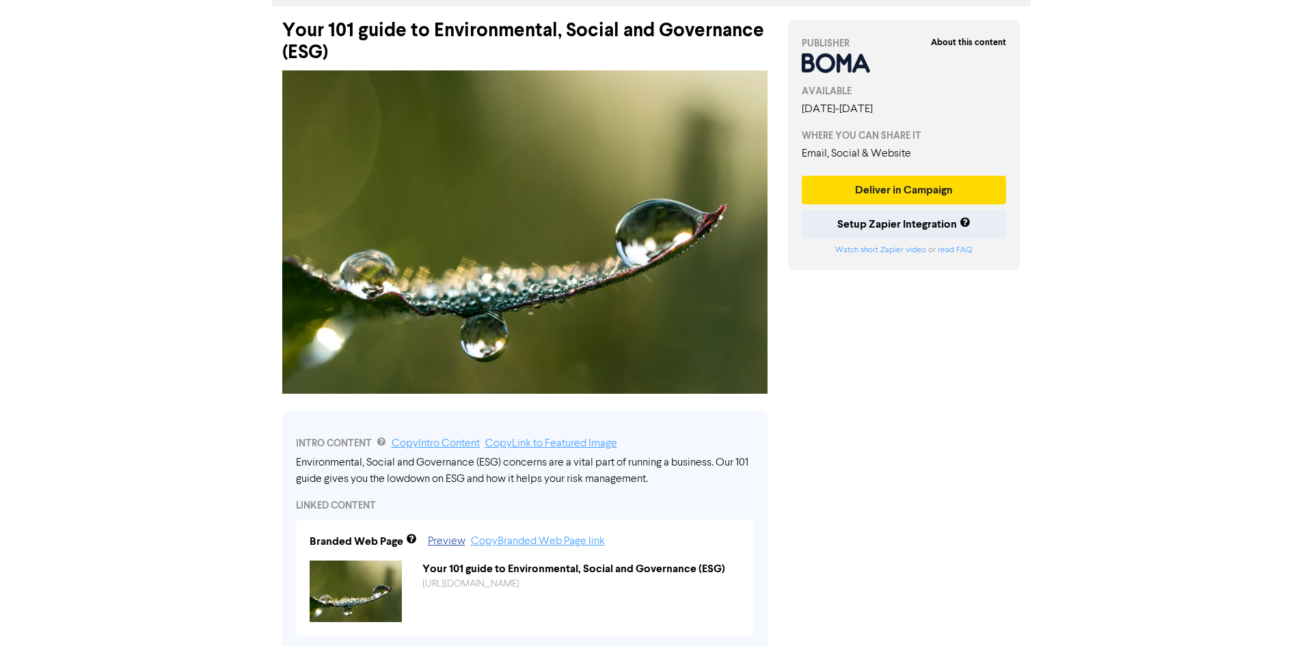
scroll to position [273, 0]
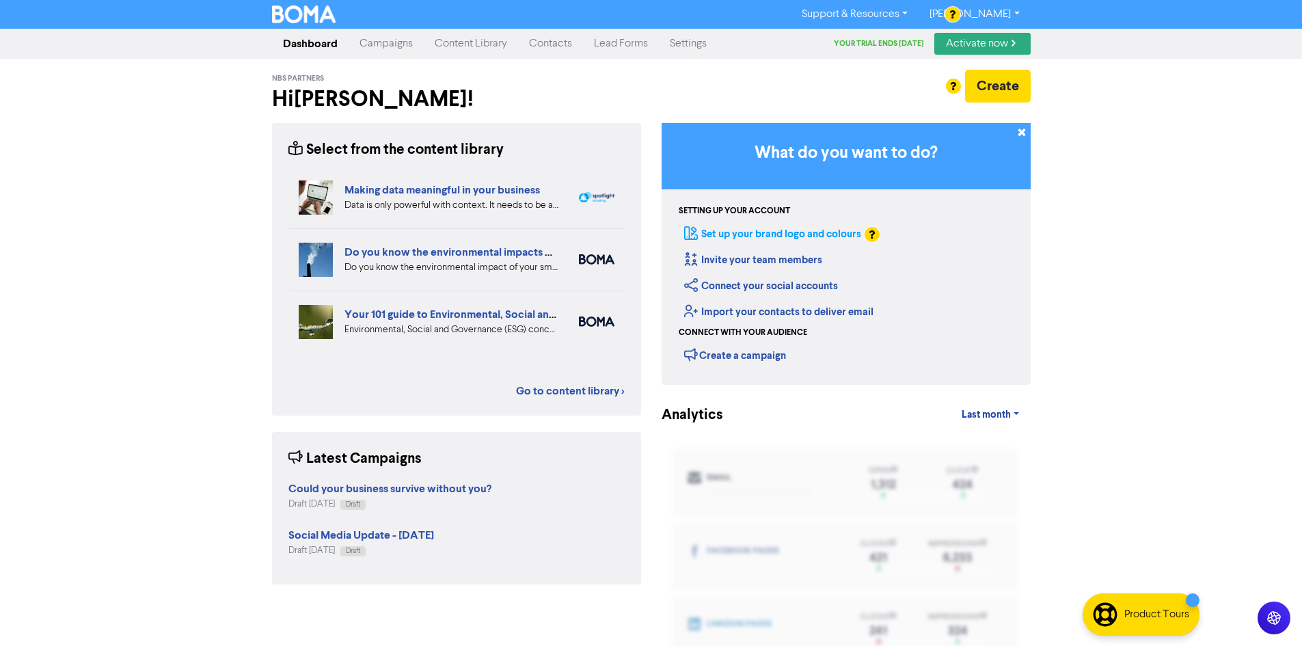
click at [787, 237] on link "Set up your brand logo and colours" at bounding box center [772, 234] width 177 height 13
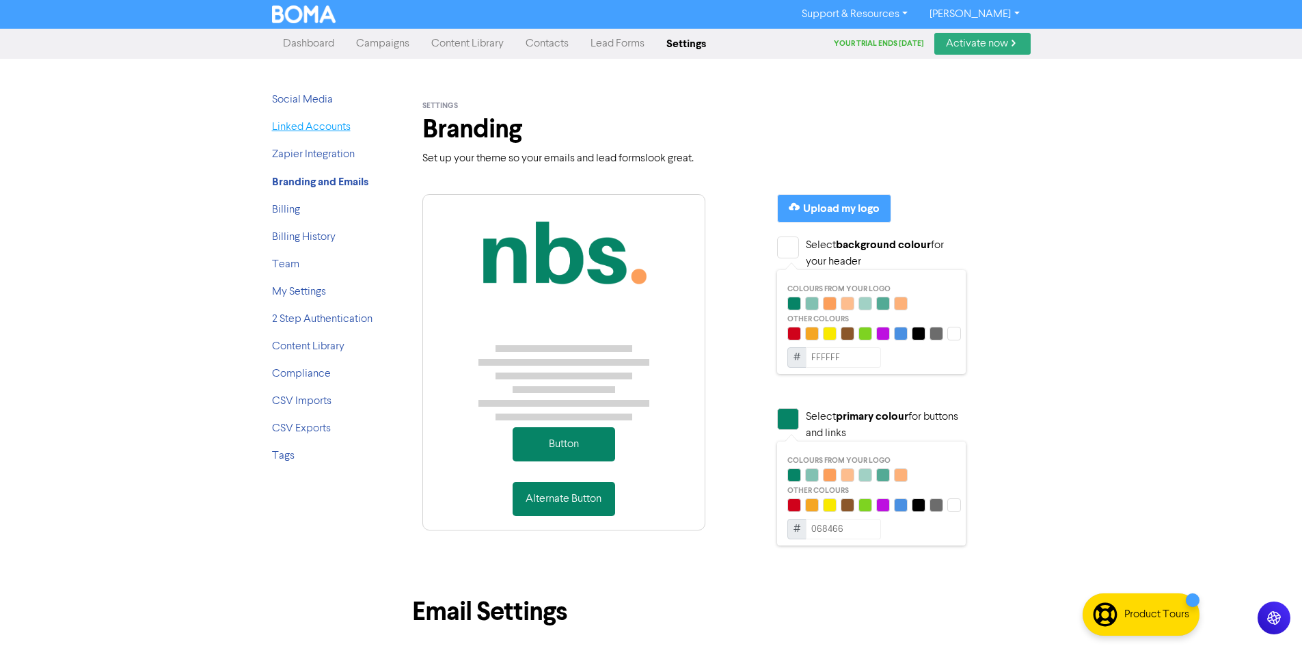
click at [308, 127] on link "Linked Accounts" at bounding box center [311, 127] width 79 height 11
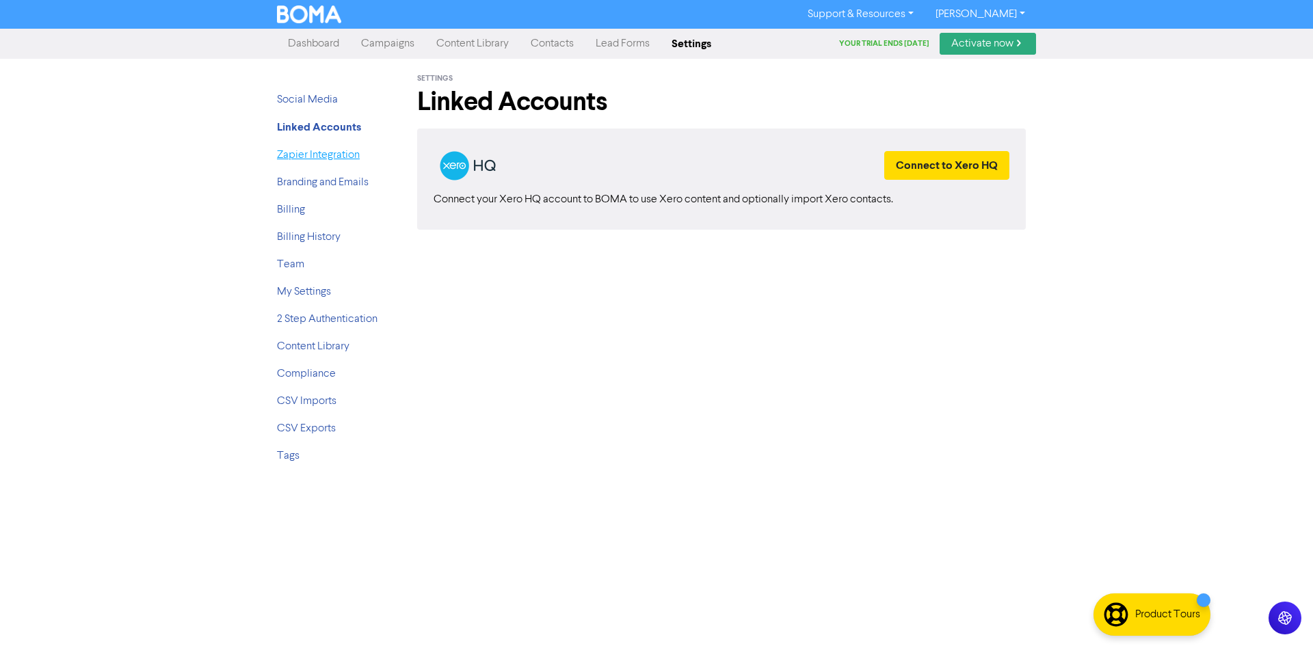
click at [347, 154] on link "Zapier Integration" at bounding box center [318, 155] width 83 height 11
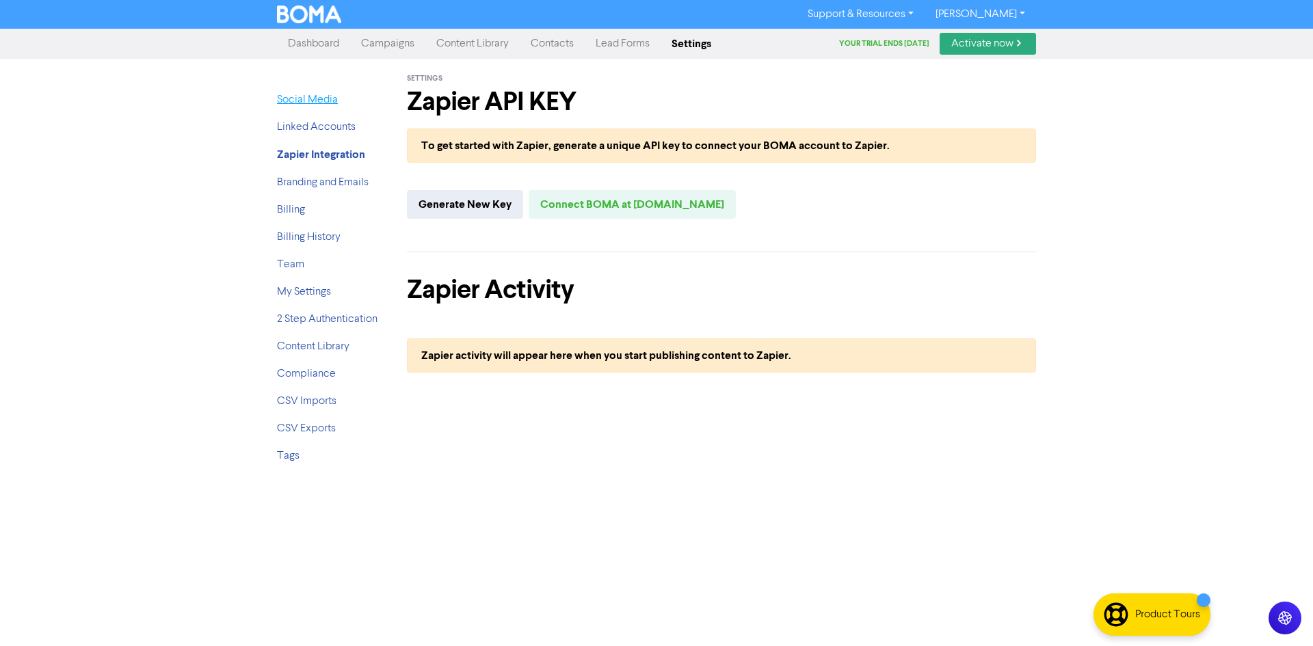
click at [321, 97] on link "Social Media" at bounding box center [307, 99] width 61 height 11
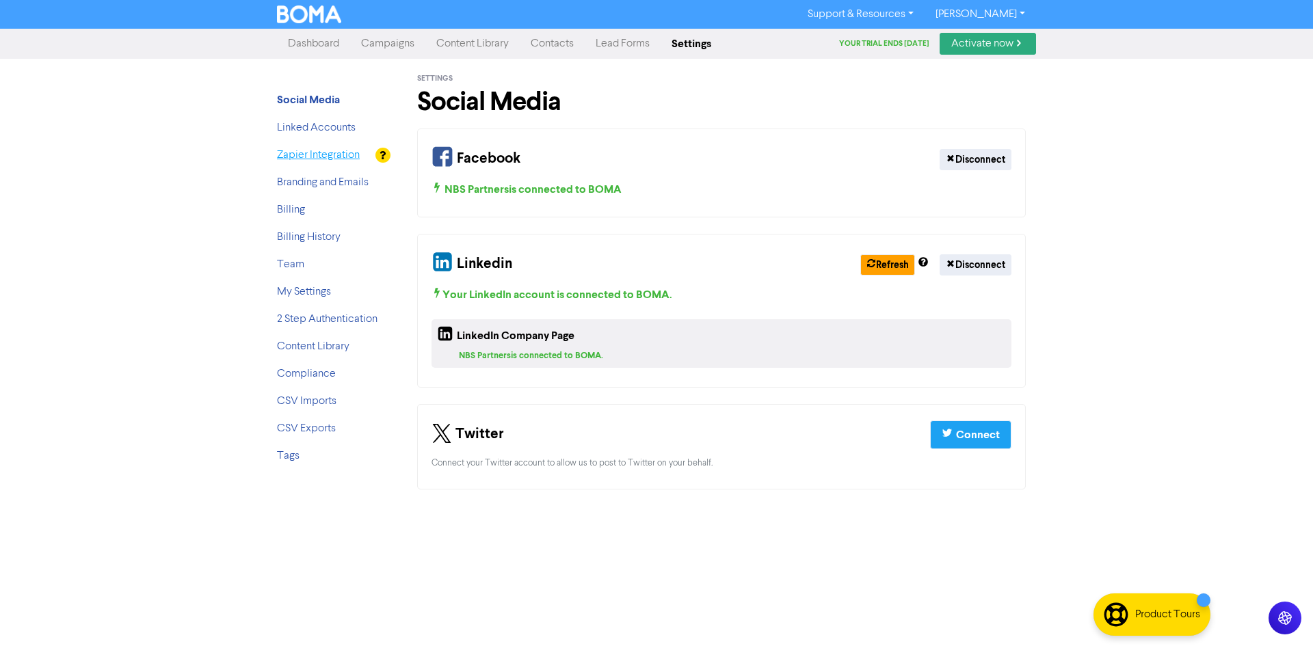
click at [314, 153] on link "Zapier Integration" at bounding box center [318, 155] width 83 height 11
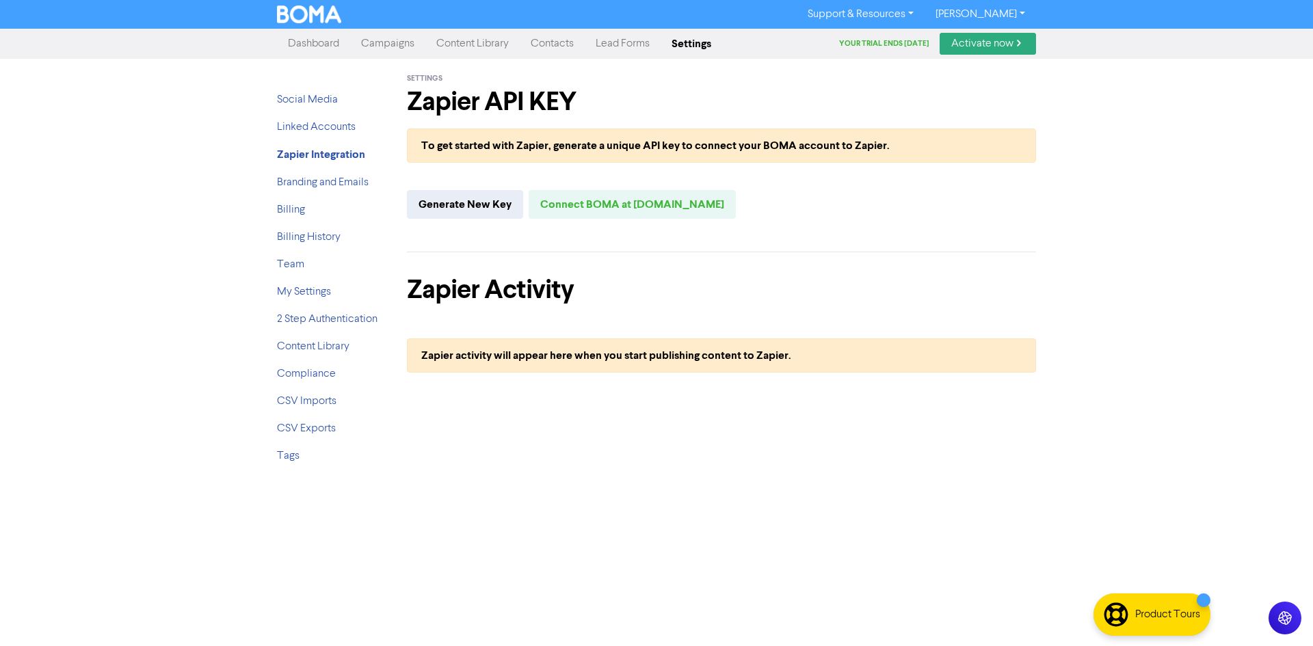
click at [319, 50] on link "Dashboard" at bounding box center [313, 43] width 73 height 27
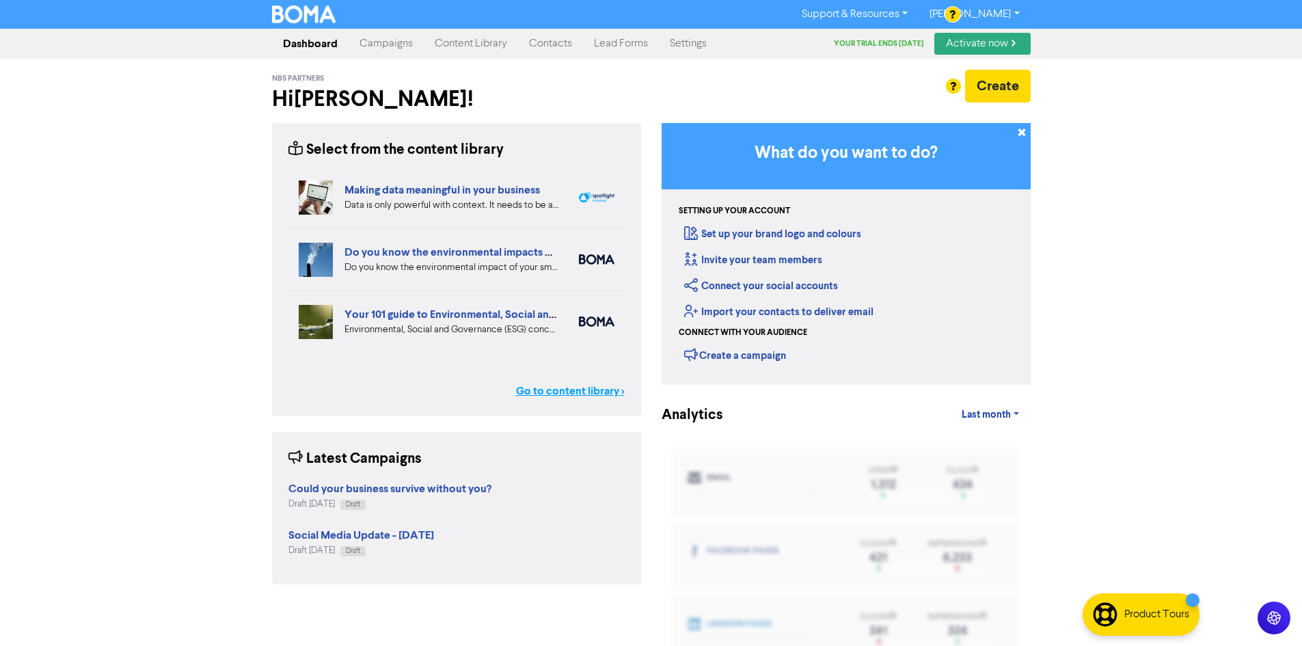
click at [595, 392] on link "Go to content library >" at bounding box center [570, 391] width 109 height 16
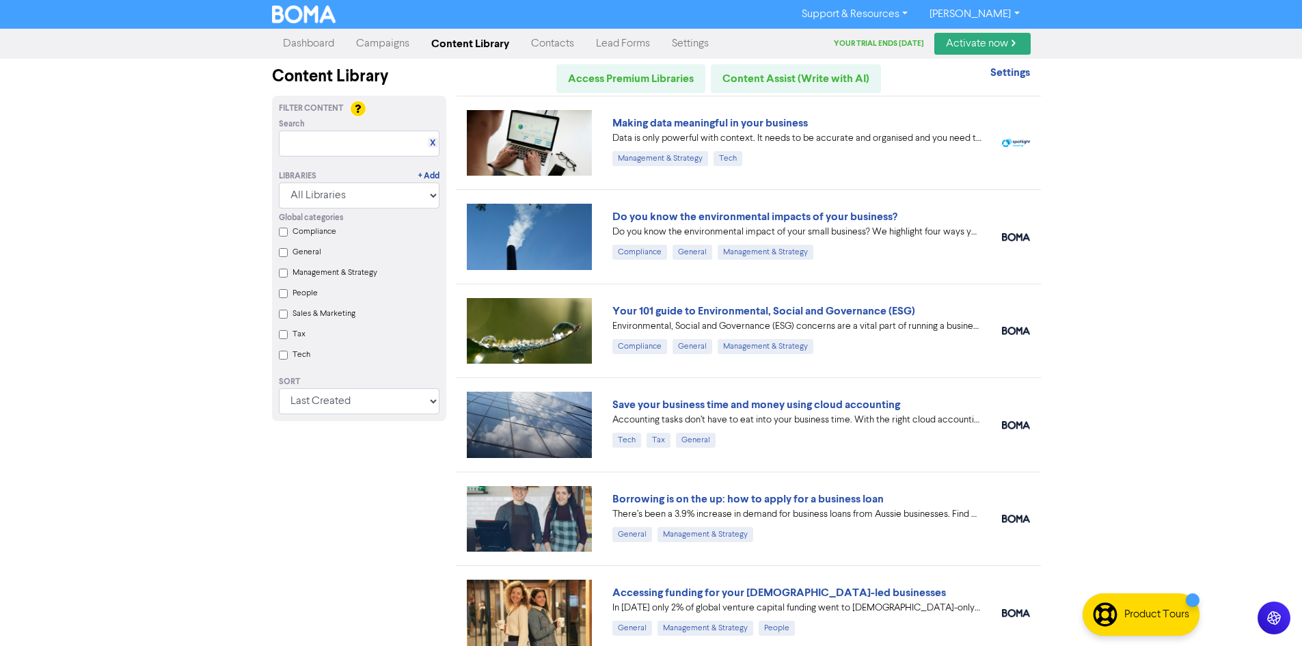
click at [351, 275] on label "Management & Strategy" at bounding box center [335, 273] width 85 height 12
click at [288, 275] on Strategy "Management & Strategy" at bounding box center [283, 273] width 9 height 9
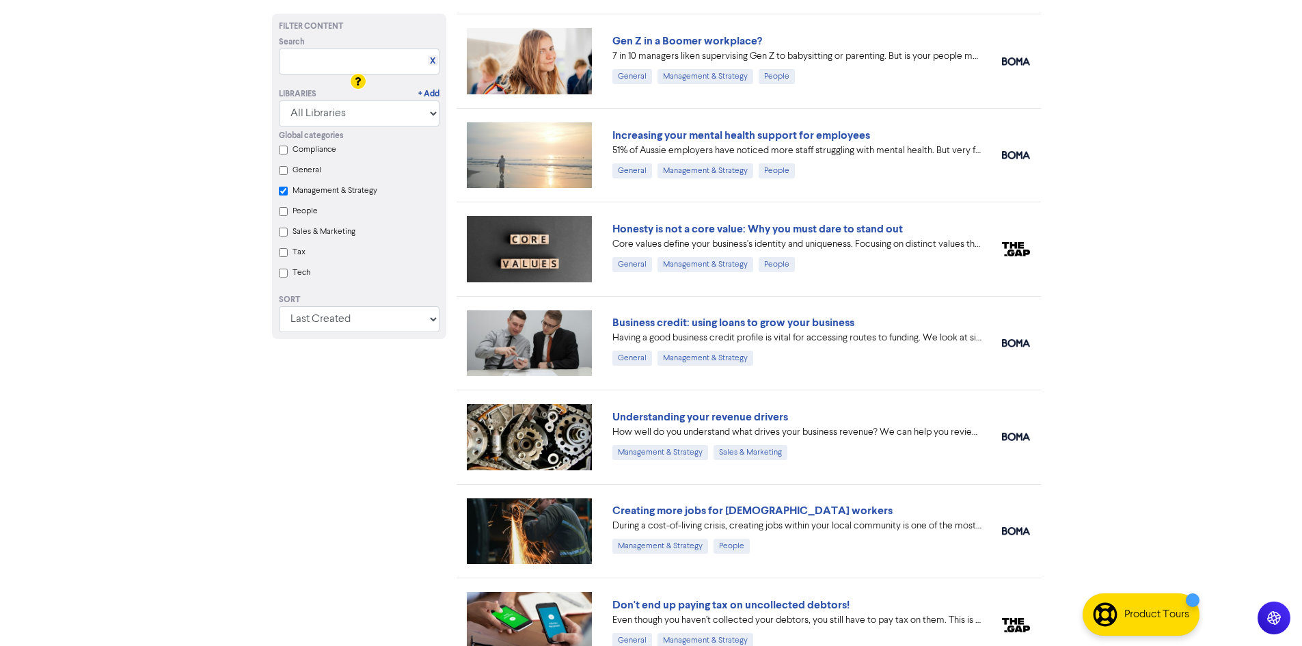
scroll to position [2269, 0]
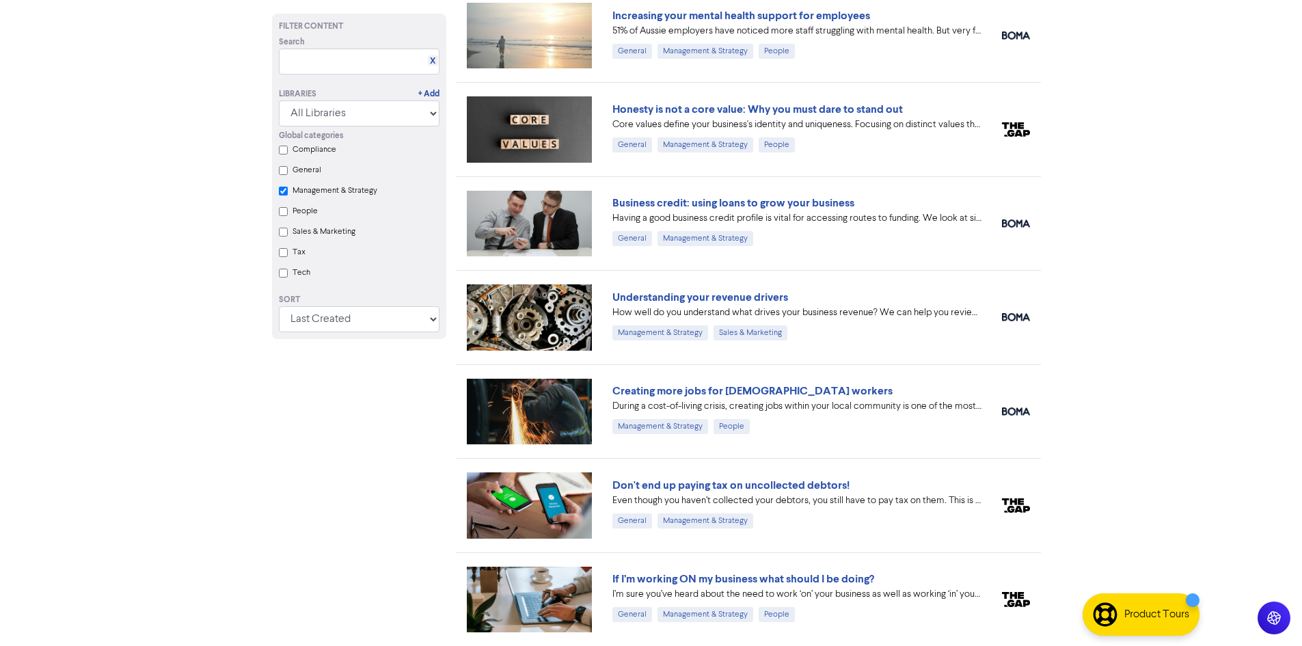
checkbox Strategy "true"
click at [785, 491] on link "Don't end up paying tax on uncollected debtors!" at bounding box center [731, 486] width 237 height 14
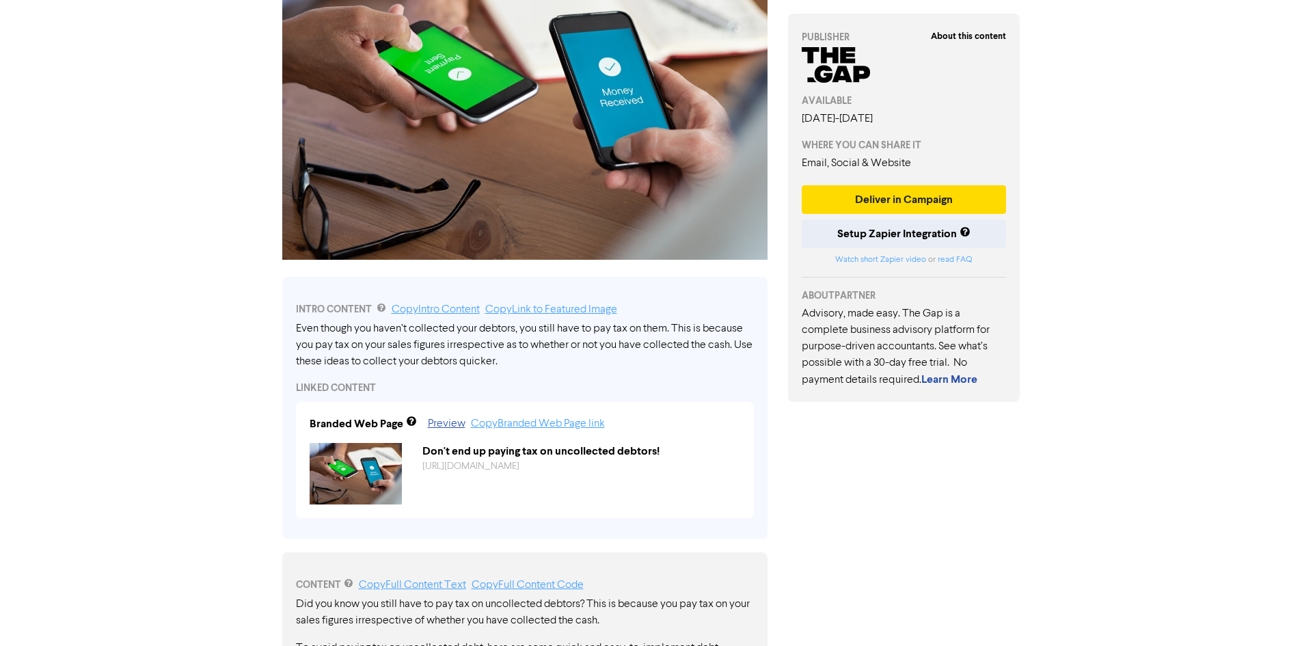
scroll to position [137, 0]
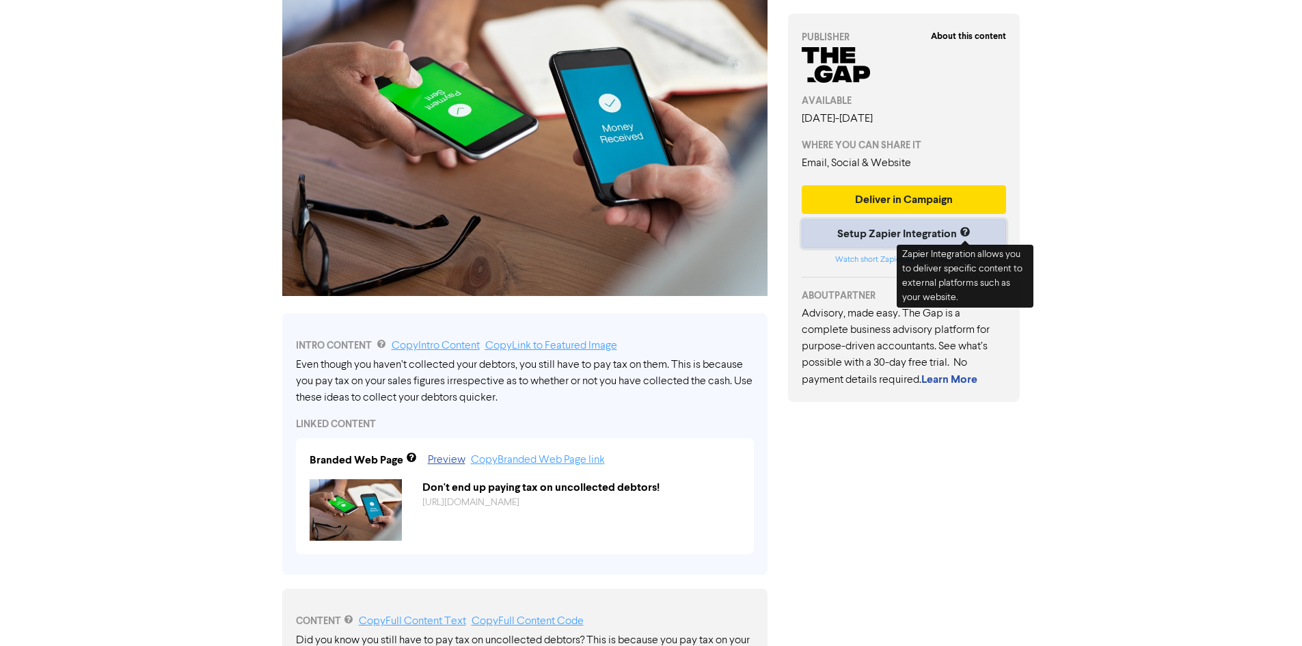
click at [940, 240] on button "Setup Zapier Integration" at bounding box center [904, 233] width 205 height 29
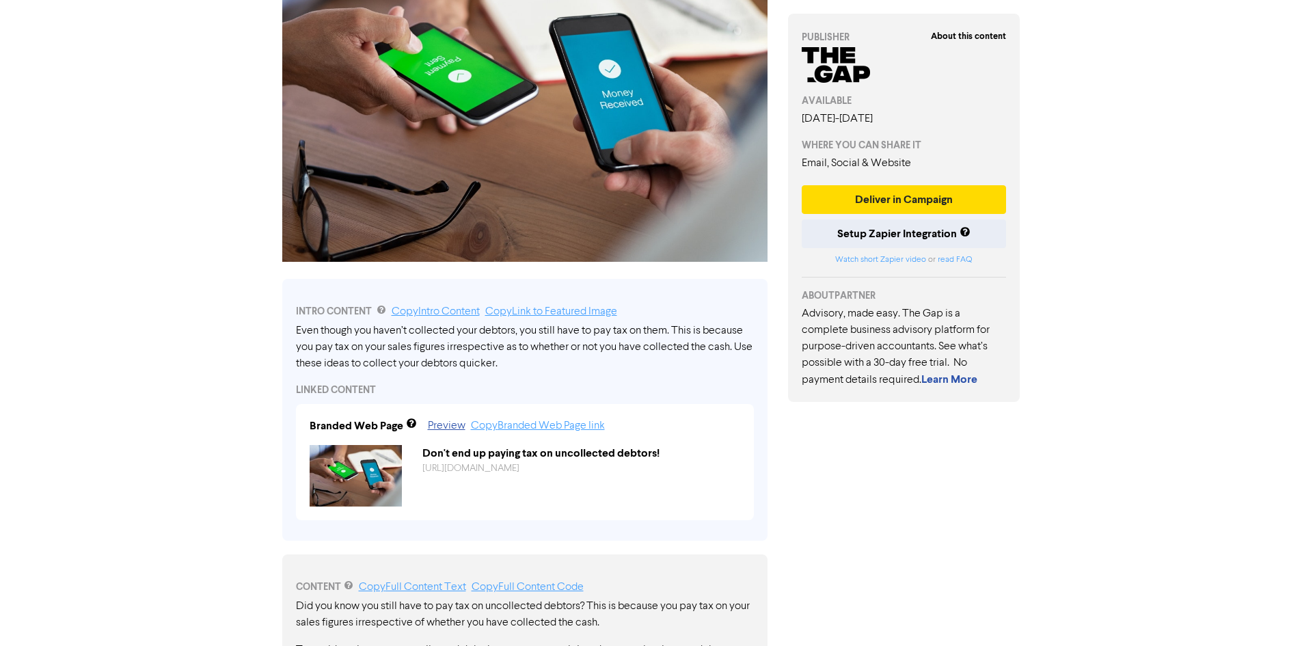
scroll to position [159, 0]
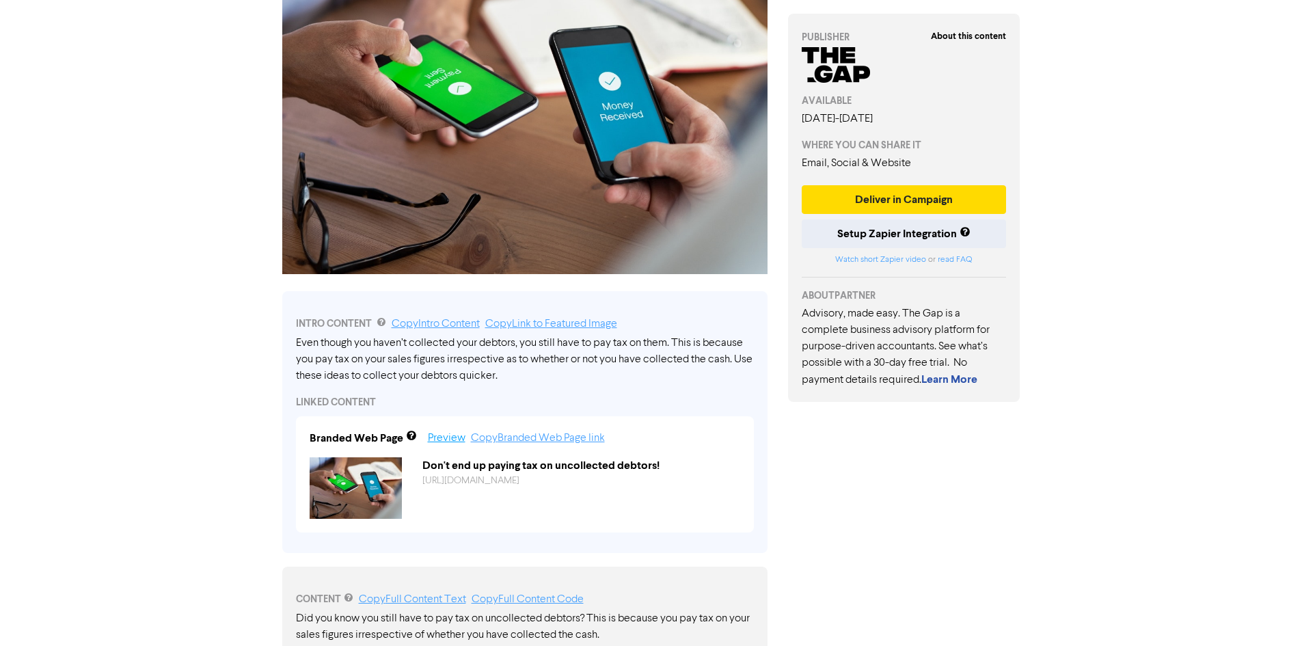
click at [461, 438] on link "Preview" at bounding box center [447, 438] width 38 height 11
click at [894, 195] on button "Deliver in Campaign" at bounding box center [904, 199] width 205 height 29
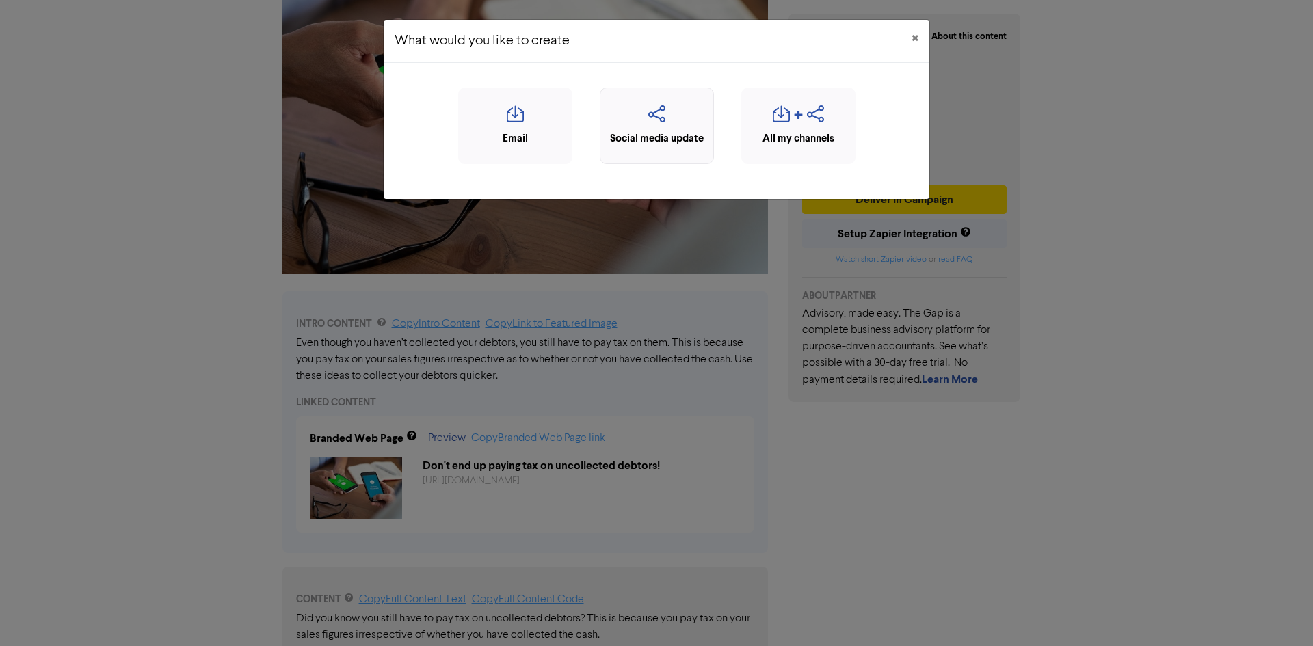
click at [655, 118] on icon "button" at bounding box center [656, 118] width 99 height 26
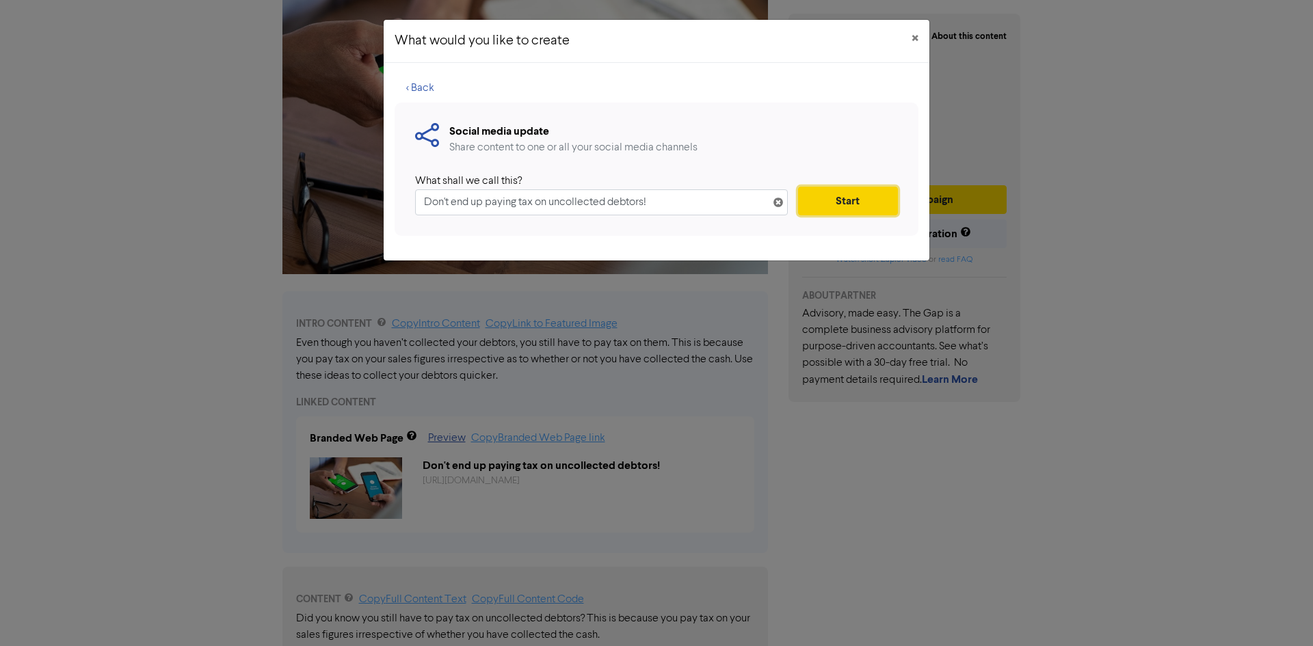
click at [865, 195] on button "Start" at bounding box center [848, 201] width 100 height 29
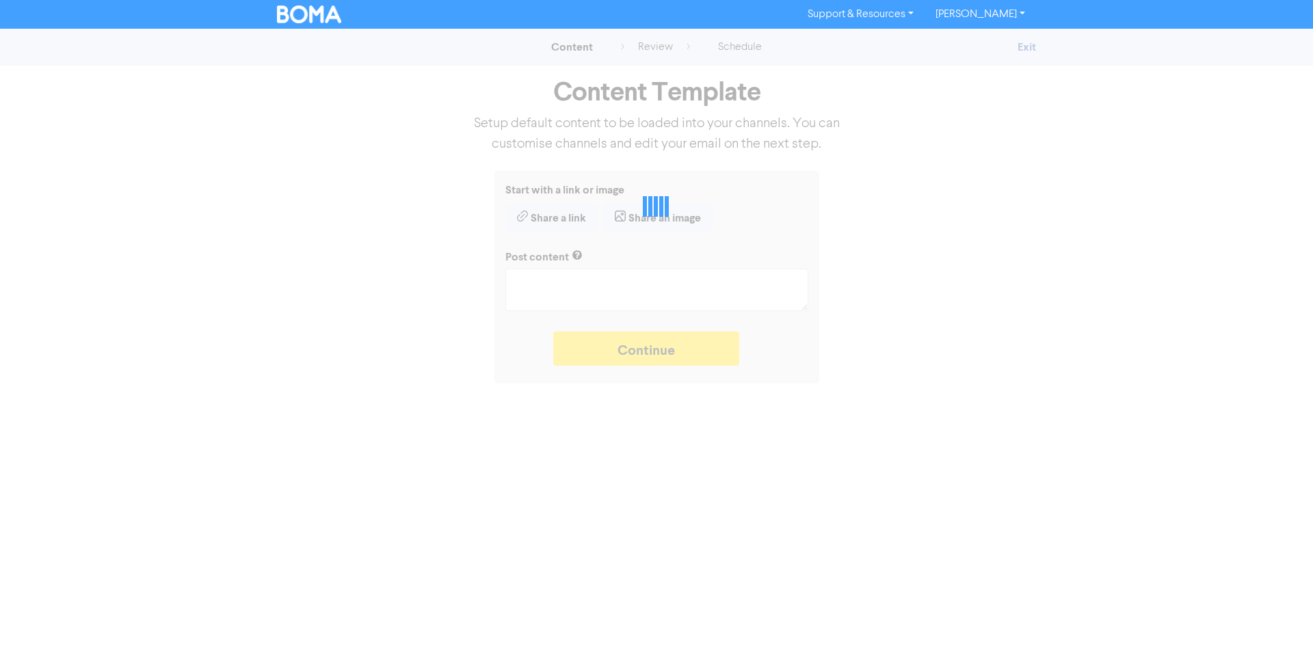
type textarea "x"
type textarea "Even though you haven’t collected your debtors, you still have to pay tax on th…"
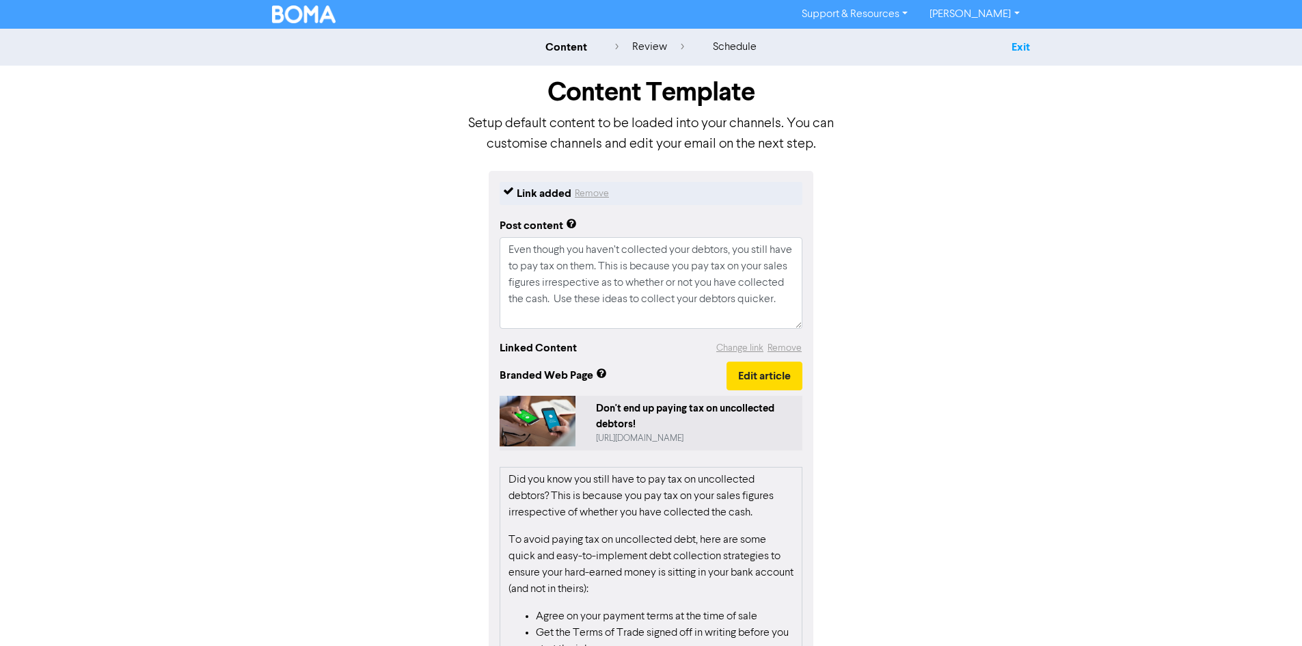
click at [1027, 45] on link "Exit" at bounding box center [1021, 47] width 18 height 14
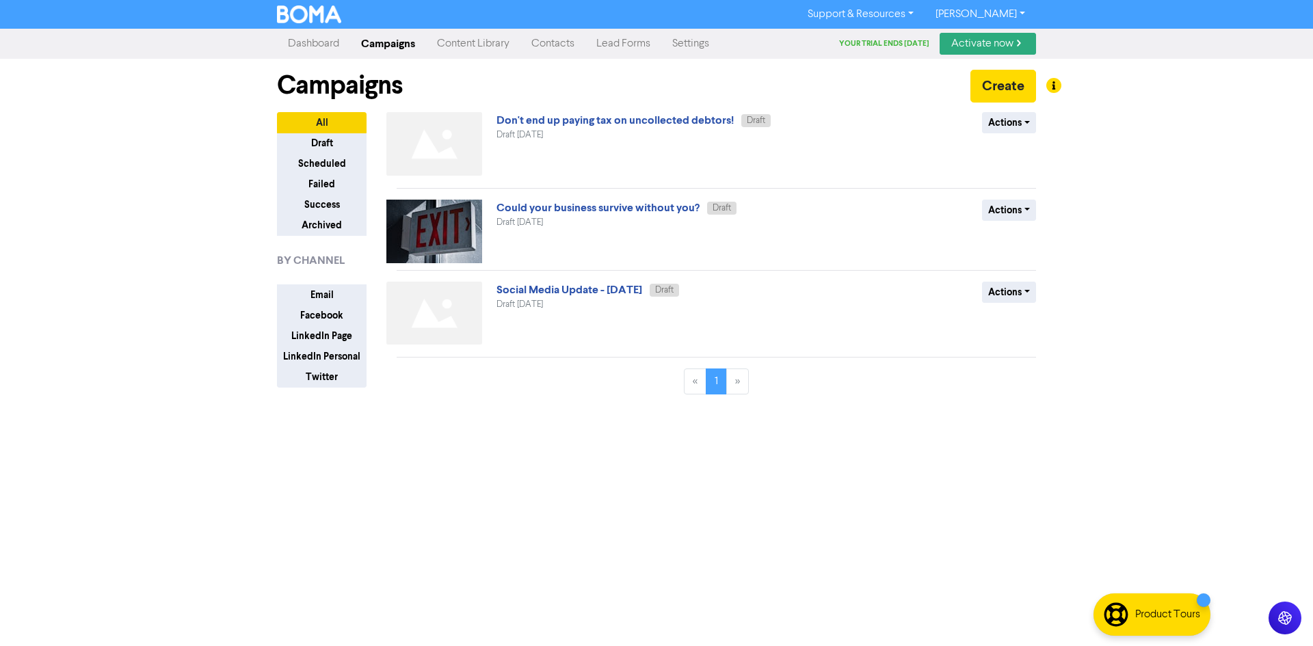
click at [924, 16] on link "Support & Resources" at bounding box center [860, 14] width 128 height 22
click at [891, 41] on button "Video Tutorials" at bounding box center [861, 41] width 129 height 16
click at [310, 40] on link "Dashboard" at bounding box center [313, 43] width 73 height 27
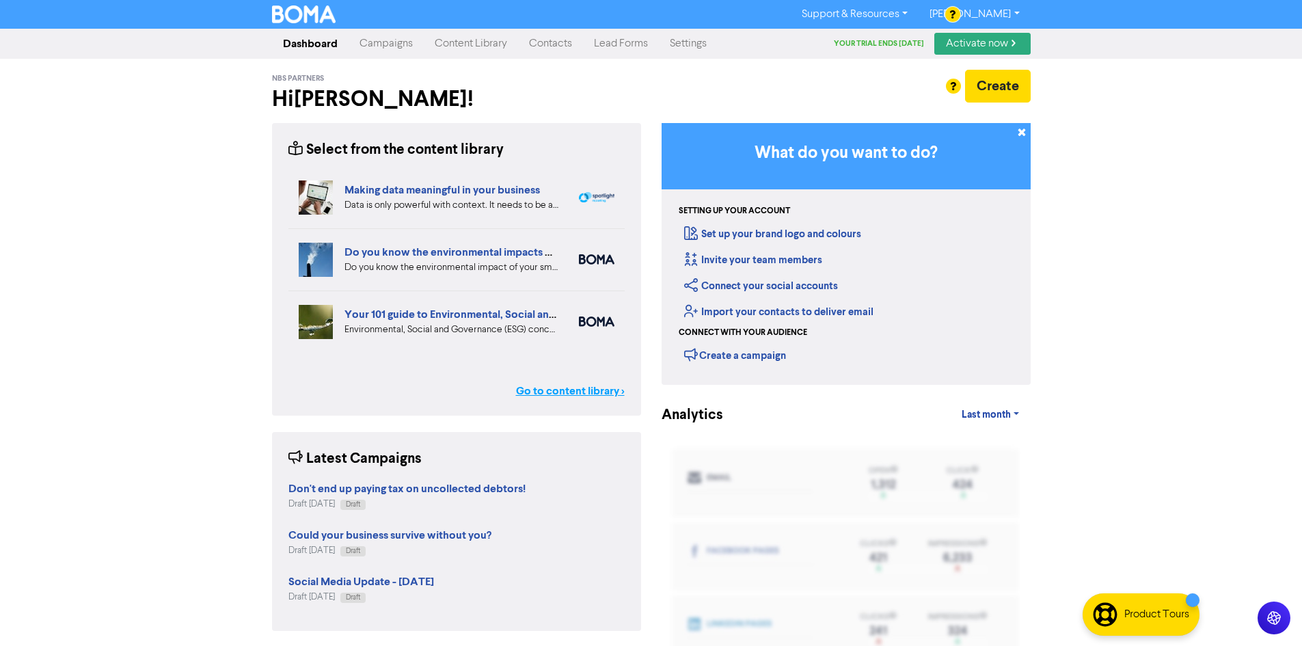
click at [601, 398] on link "Go to content library >" at bounding box center [570, 391] width 109 height 16
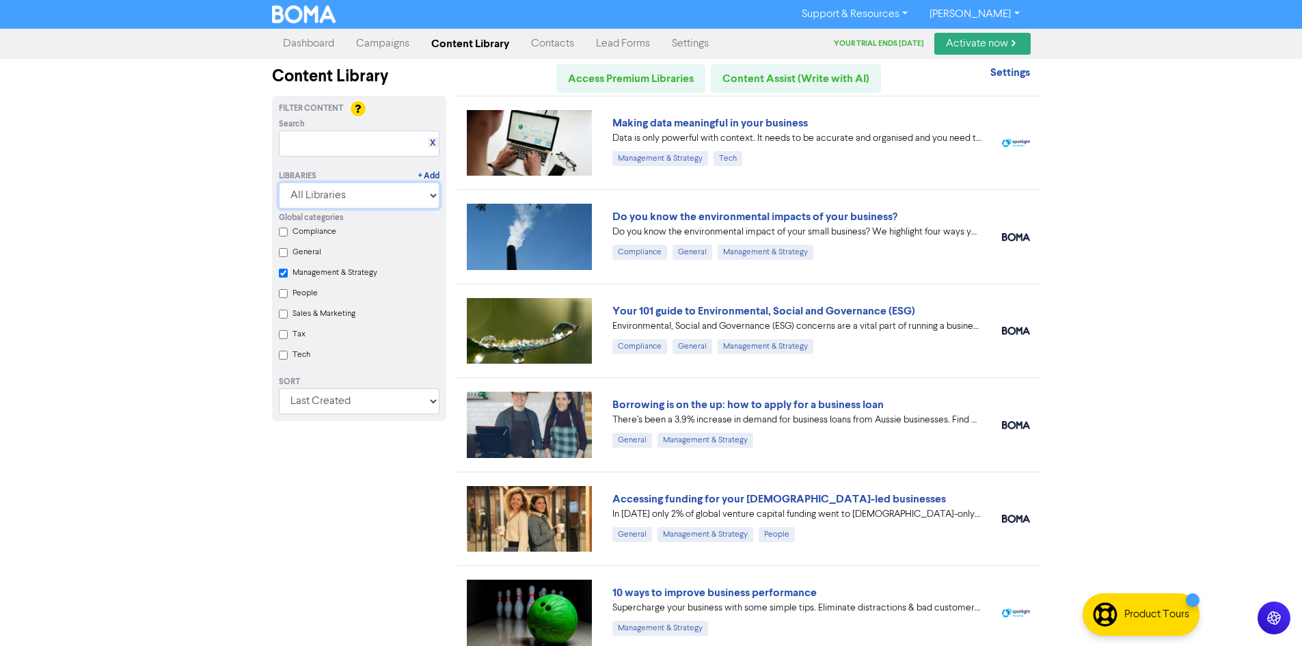
click at [358, 202] on select "All Libraries BOMA Other Partners" at bounding box center [359, 196] width 161 height 26
select select "Other Partners"
click at [279, 183] on select "All Libraries BOMA Other Partners" at bounding box center [359, 196] width 161 height 26
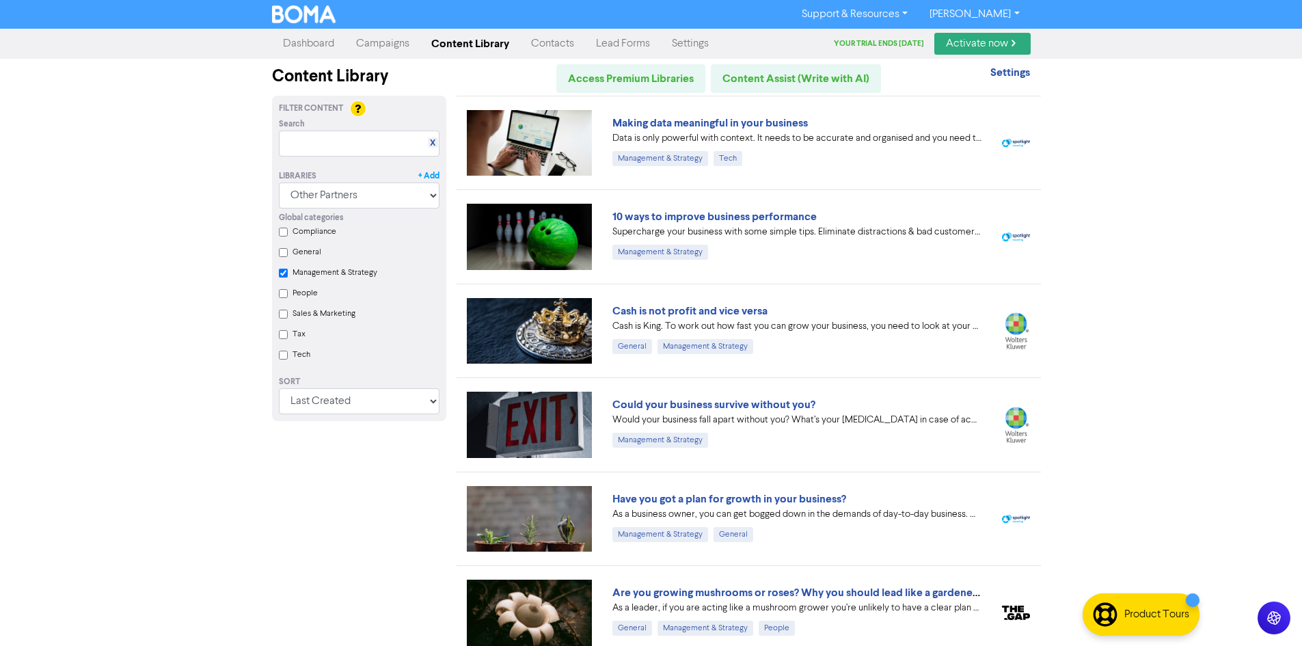
click at [433, 171] on link "+ Add" at bounding box center [428, 176] width 21 height 12
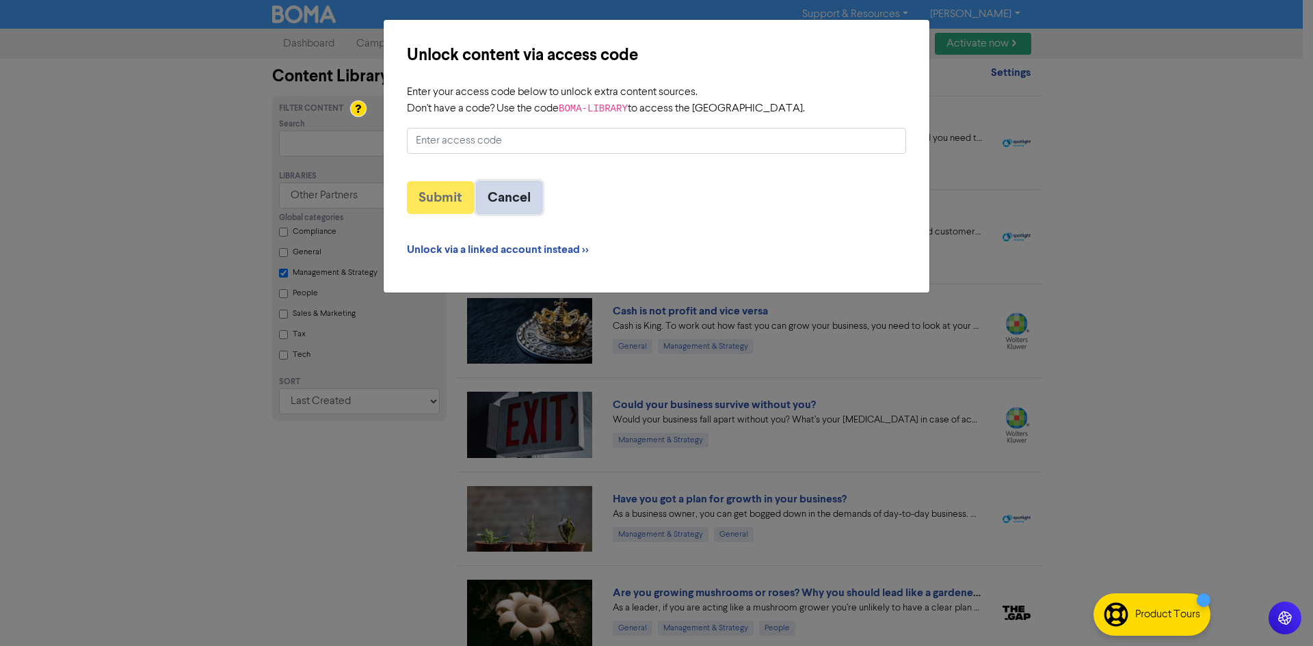
click at [517, 200] on button "Cancel" at bounding box center [509, 197] width 66 height 33
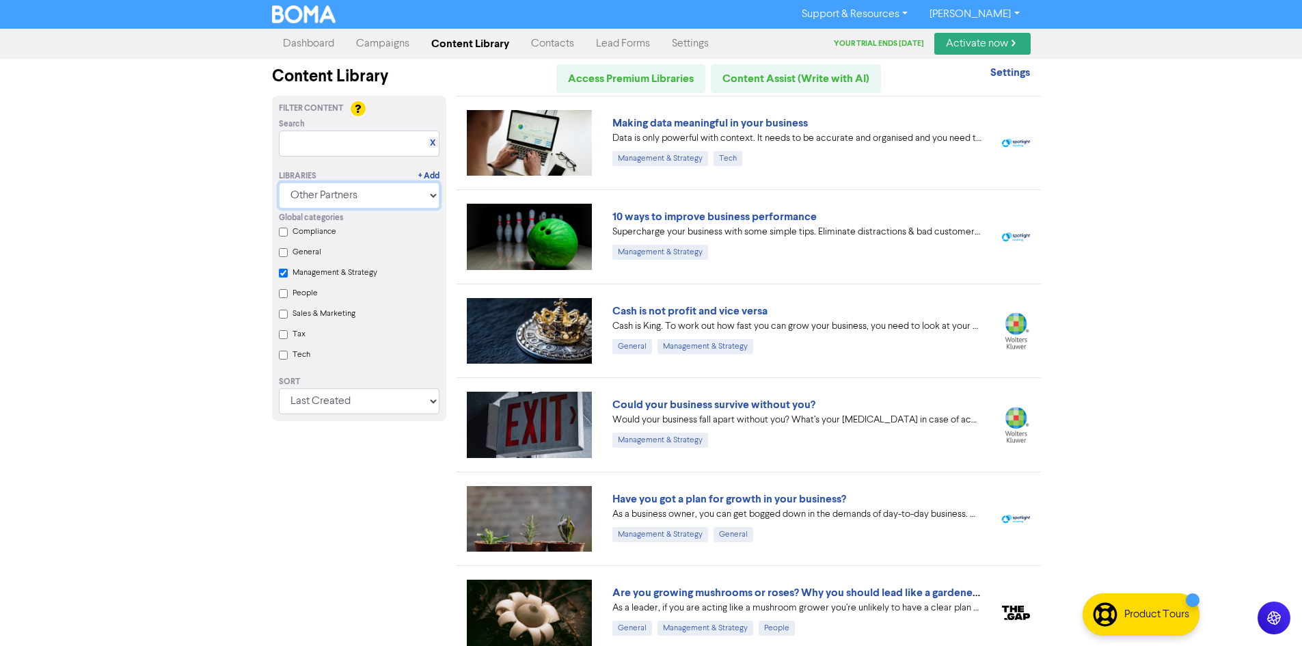
click at [416, 194] on select "All Libraries BOMA Other Partners" at bounding box center [359, 196] width 161 height 26
click at [594, 78] on link "Access Premium Libraries" at bounding box center [630, 78] width 149 height 29
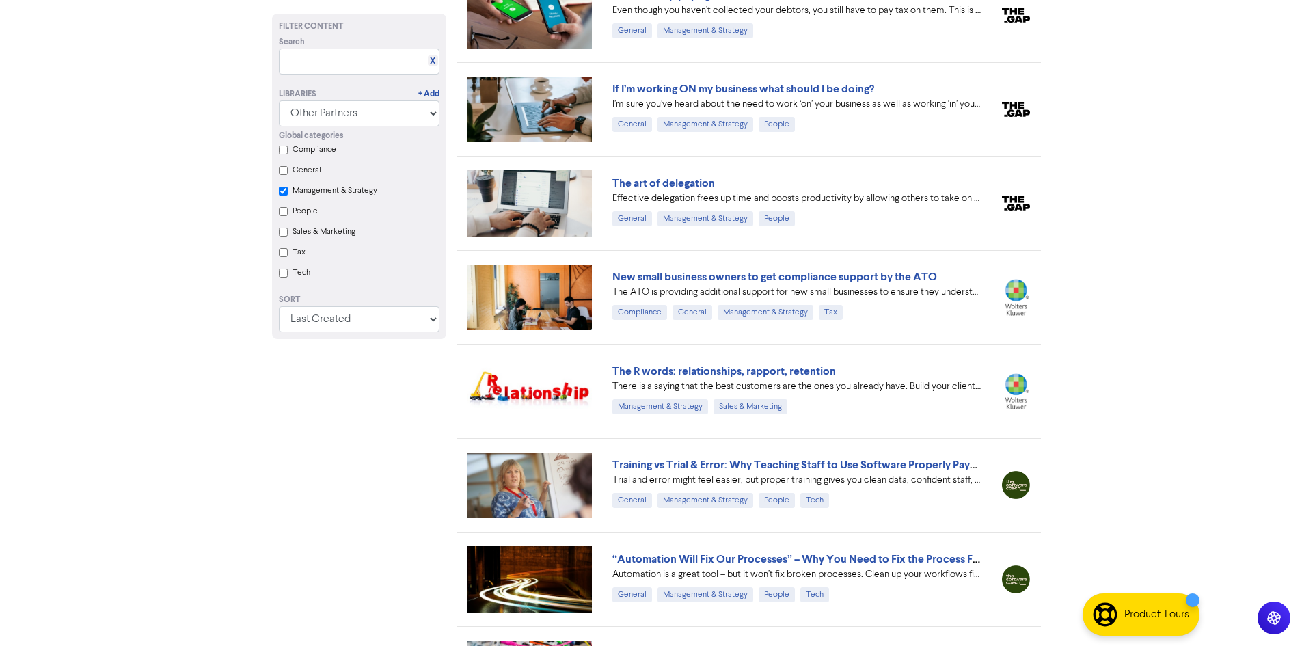
scroll to position [1005, 0]
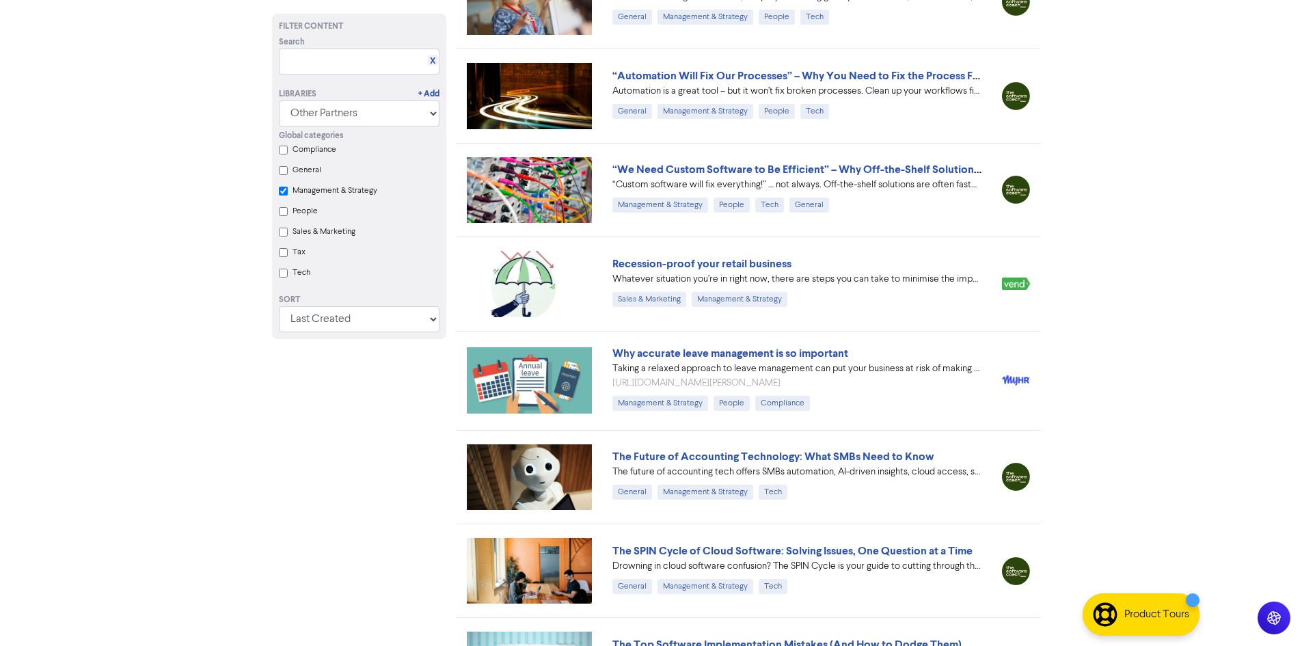
checkbox Strategy "true"
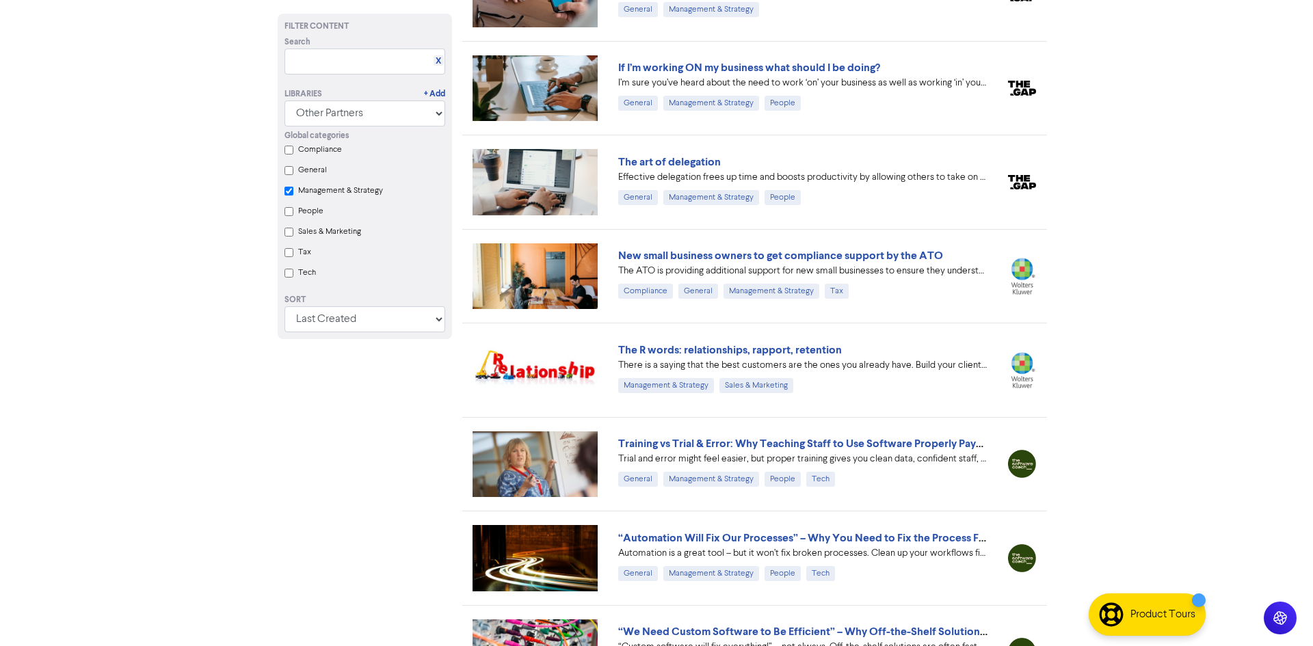
scroll to position [0, 0]
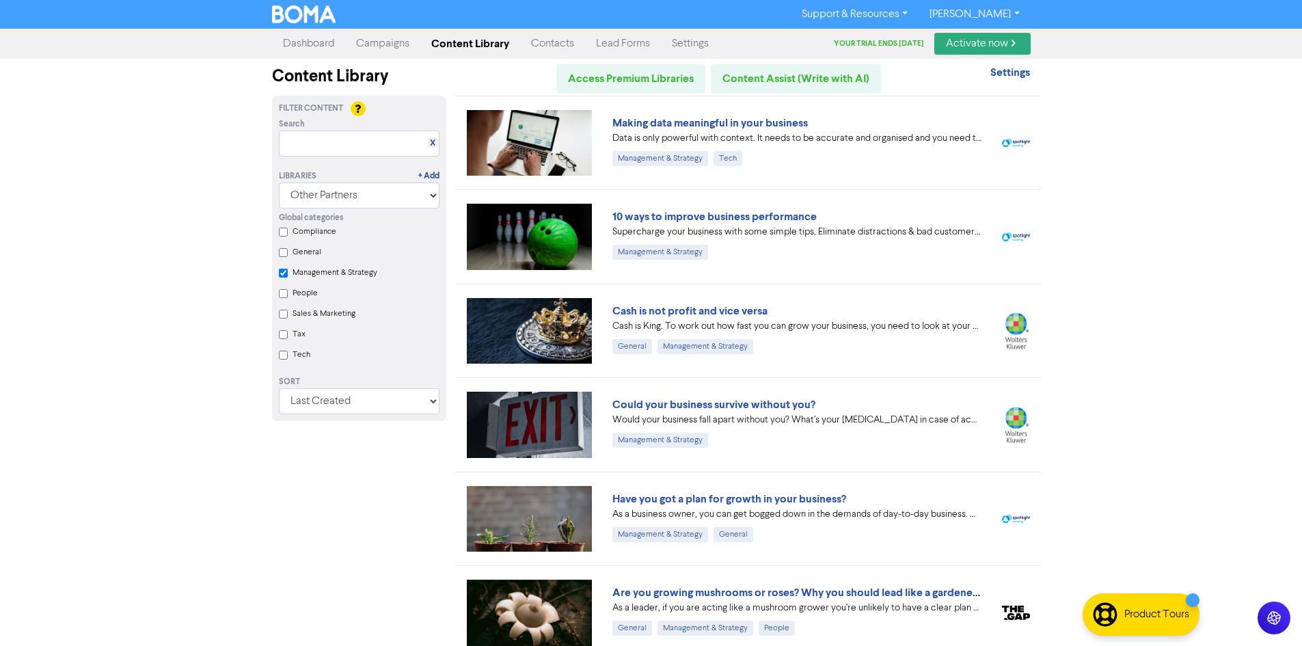
click at [305, 44] on link "Dashboard" at bounding box center [308, 43] width 73 height 27
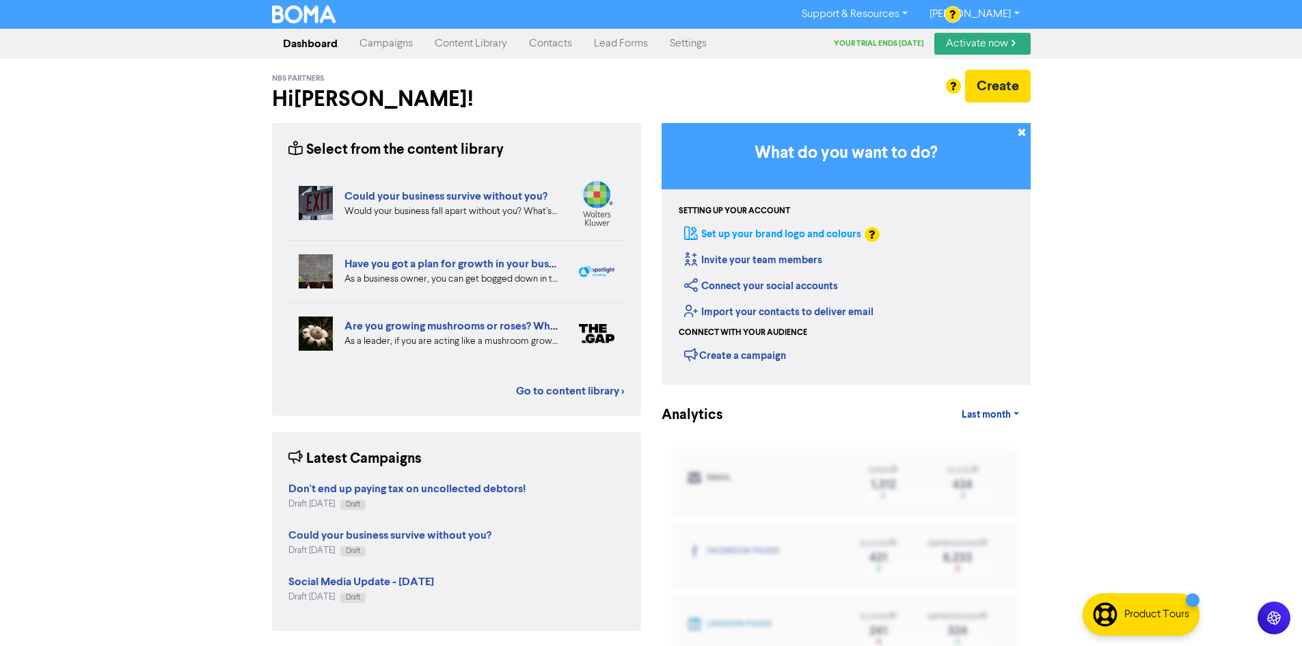
click at [777, 235] on link "Set up your brand logo and colours" at bounding box center [772, 234] width 177 height 13
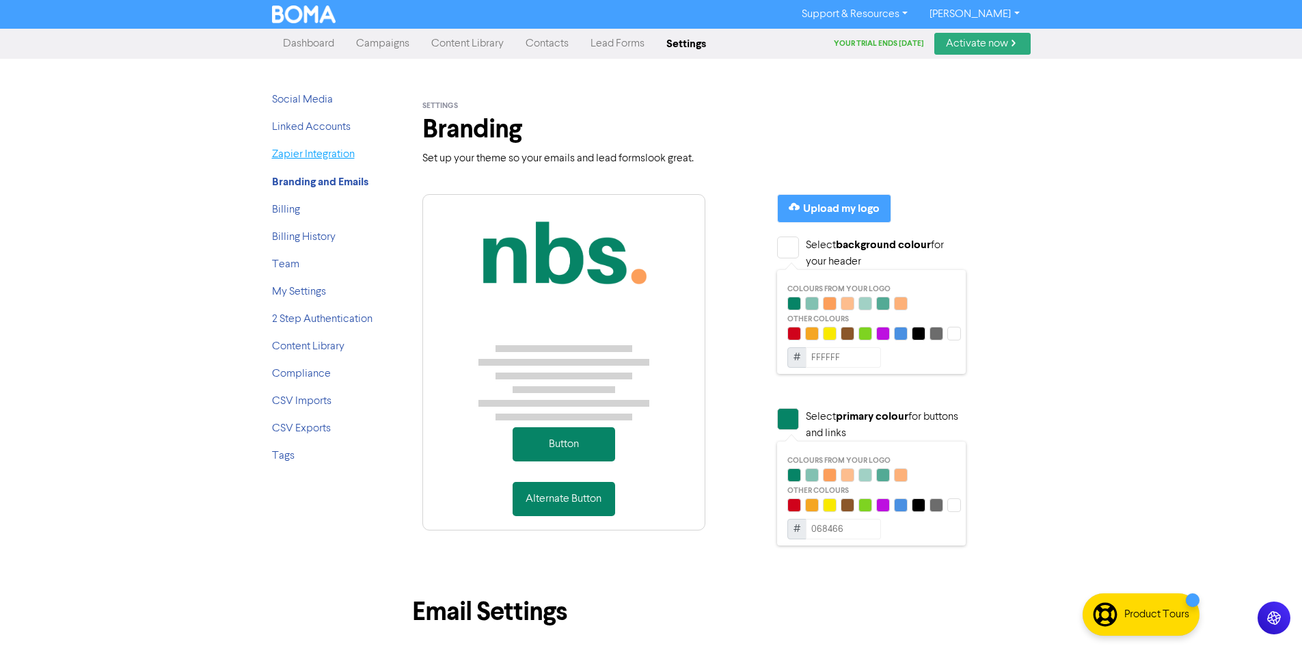
click at [295, 153] on link "Zapier Integration" at bounding box center [313, 154] width 83 height 11
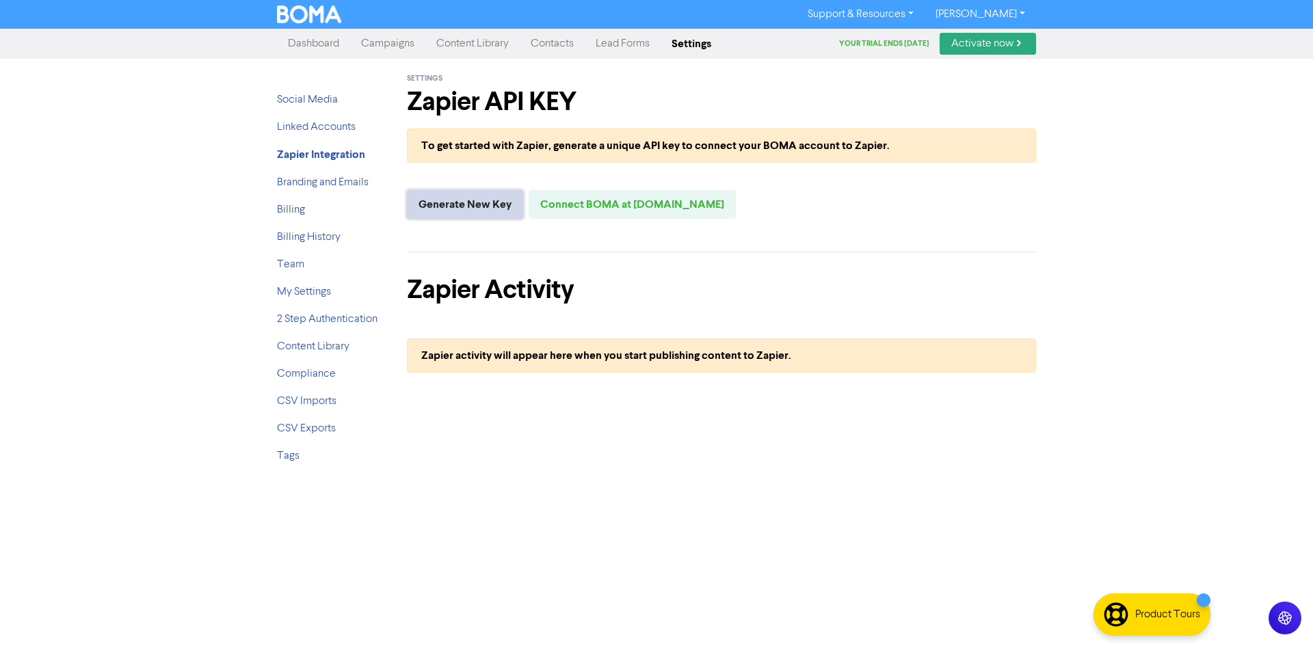
click at [464, 206] on button "Generate New Key" at bounding box center [465, 204] width 116 height 29
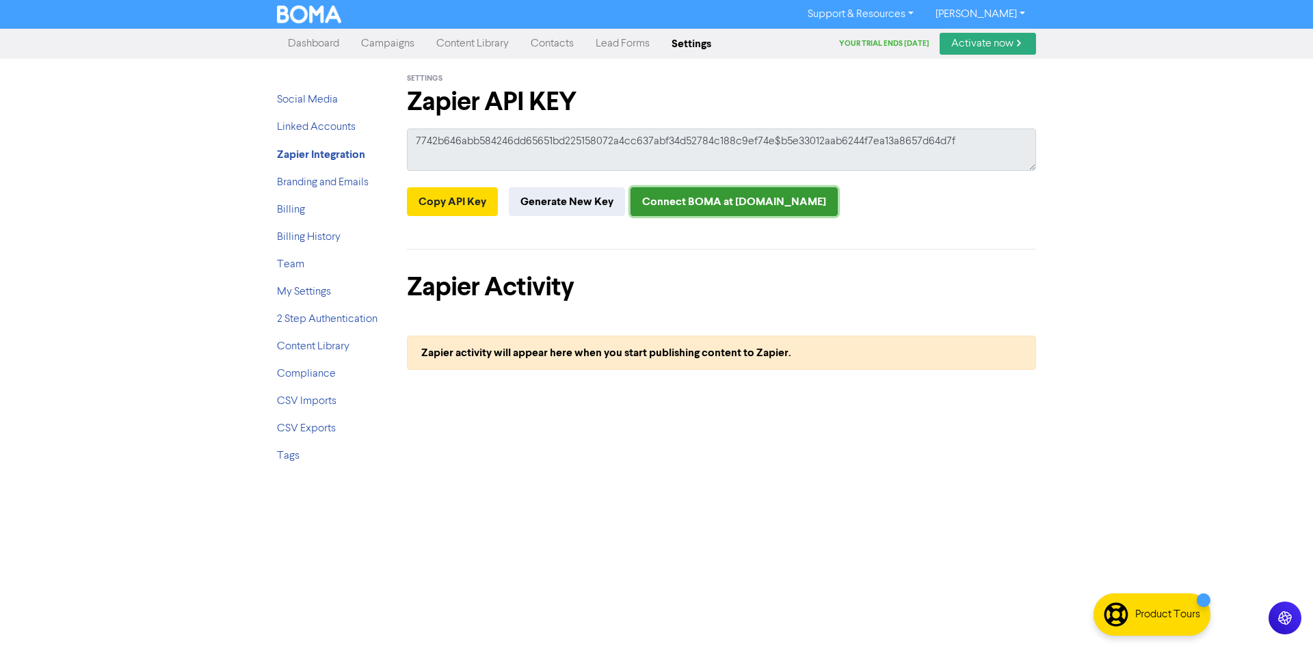
click at [664, 203] on link "Connect BOMA at [DOMAIN_NAME]" at bounding box center [733, 201] width 207 height 29
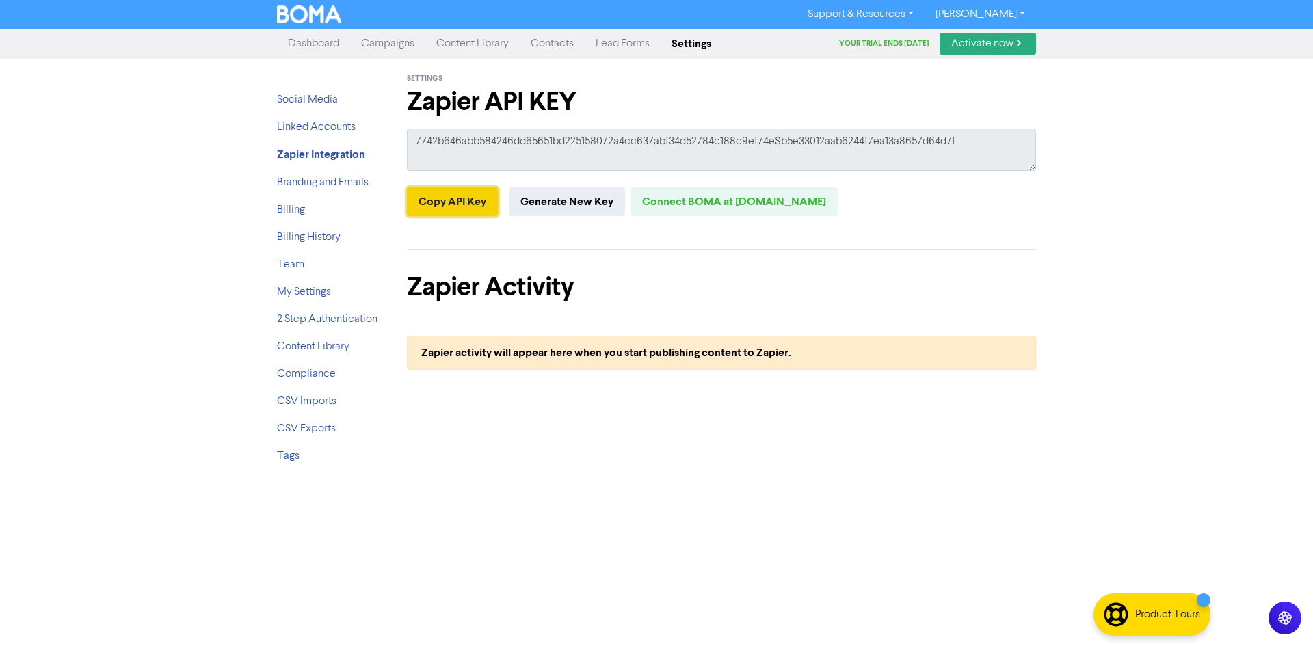
click at [476, 205] on button "Copy API Key" at bounding box center [452, 201] width 91 height 29
click at [924, 14] on link "Support & Resources" at bounding box center [860, 14] width 128 height 22
drag, startPoint x: 876, startPoint y: 57, endPoint x: 859, endPoint y: 55, distance: 17.1
click at [859, 55] on button "FAQ & Guides" at bounding box center [861, 57] width 129 height 16
click at [334, 160] on strong "Zapier Integration" at bounding box center [321, 155] width 88 height 14
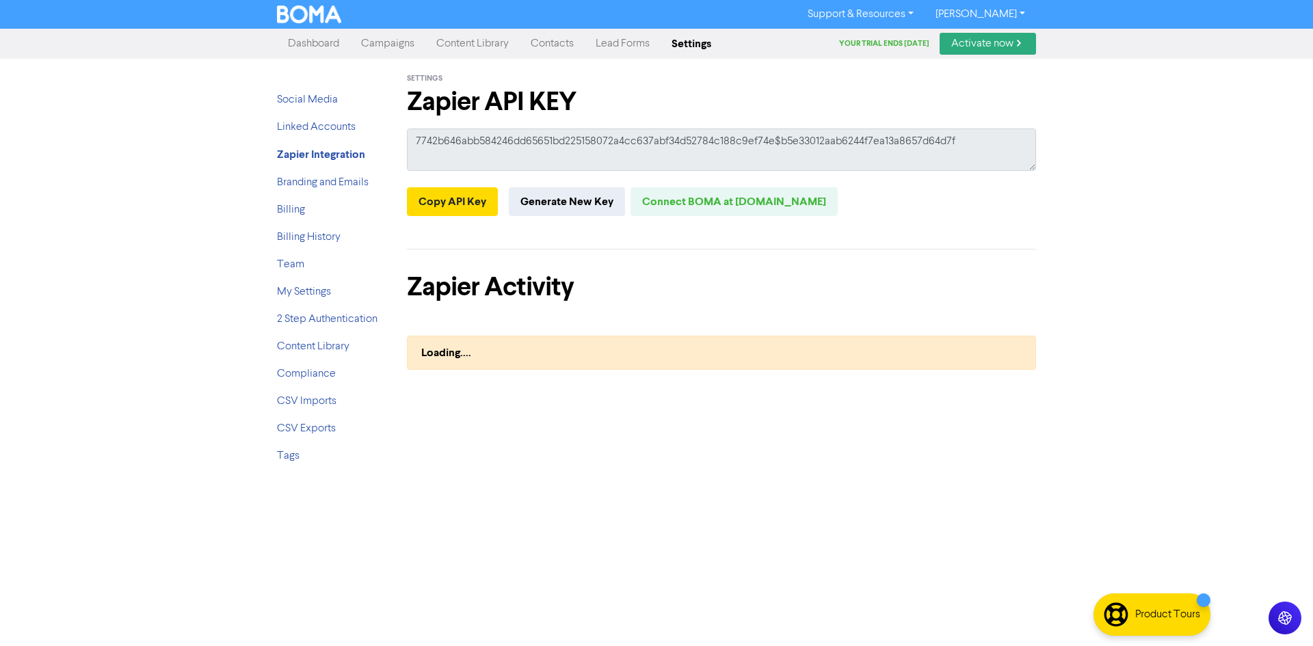
type textarea "x"
